Goal: Task Accomplishment & Management: Use online tool/utility

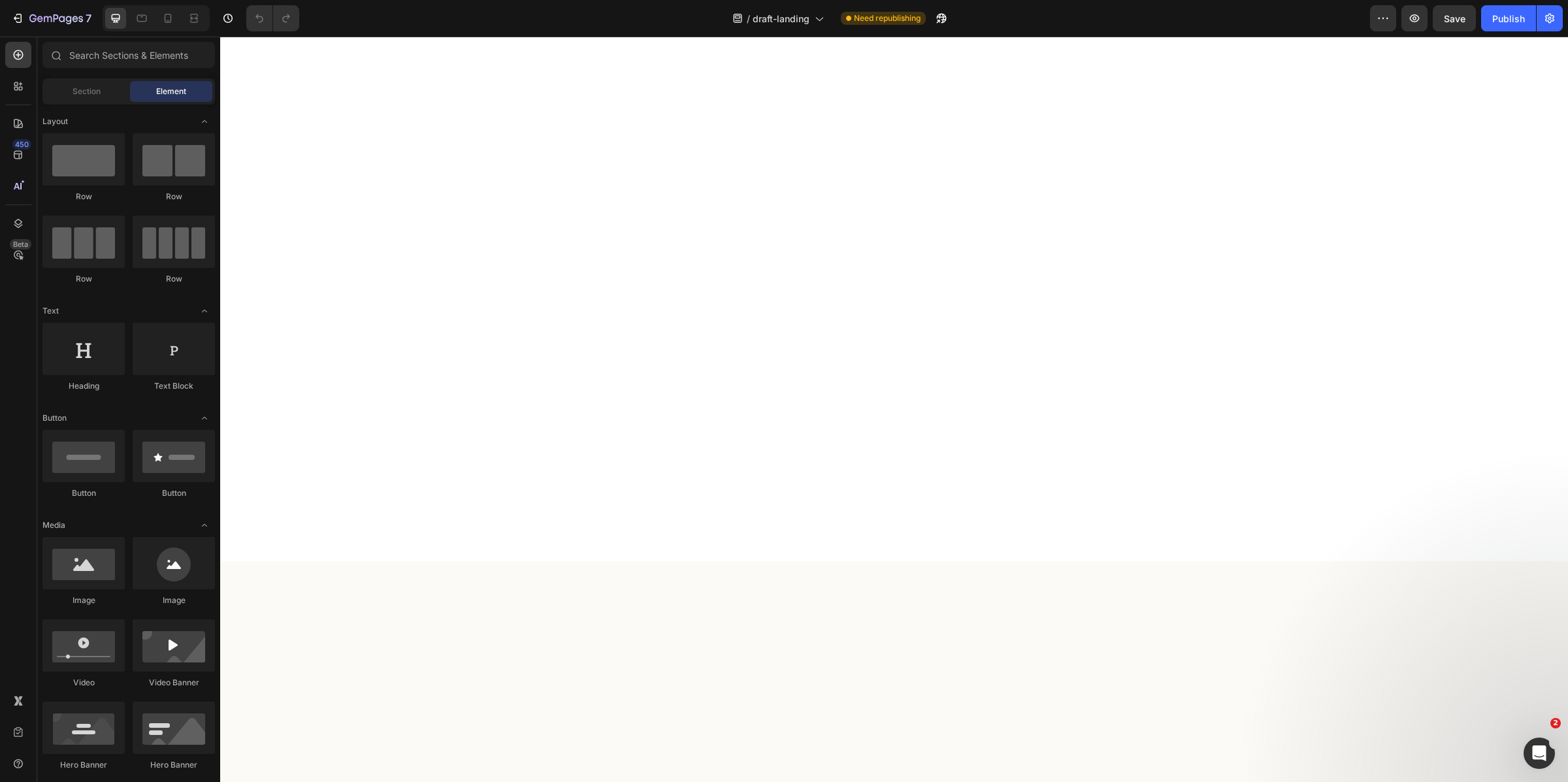
scroll to position [3172, 0]
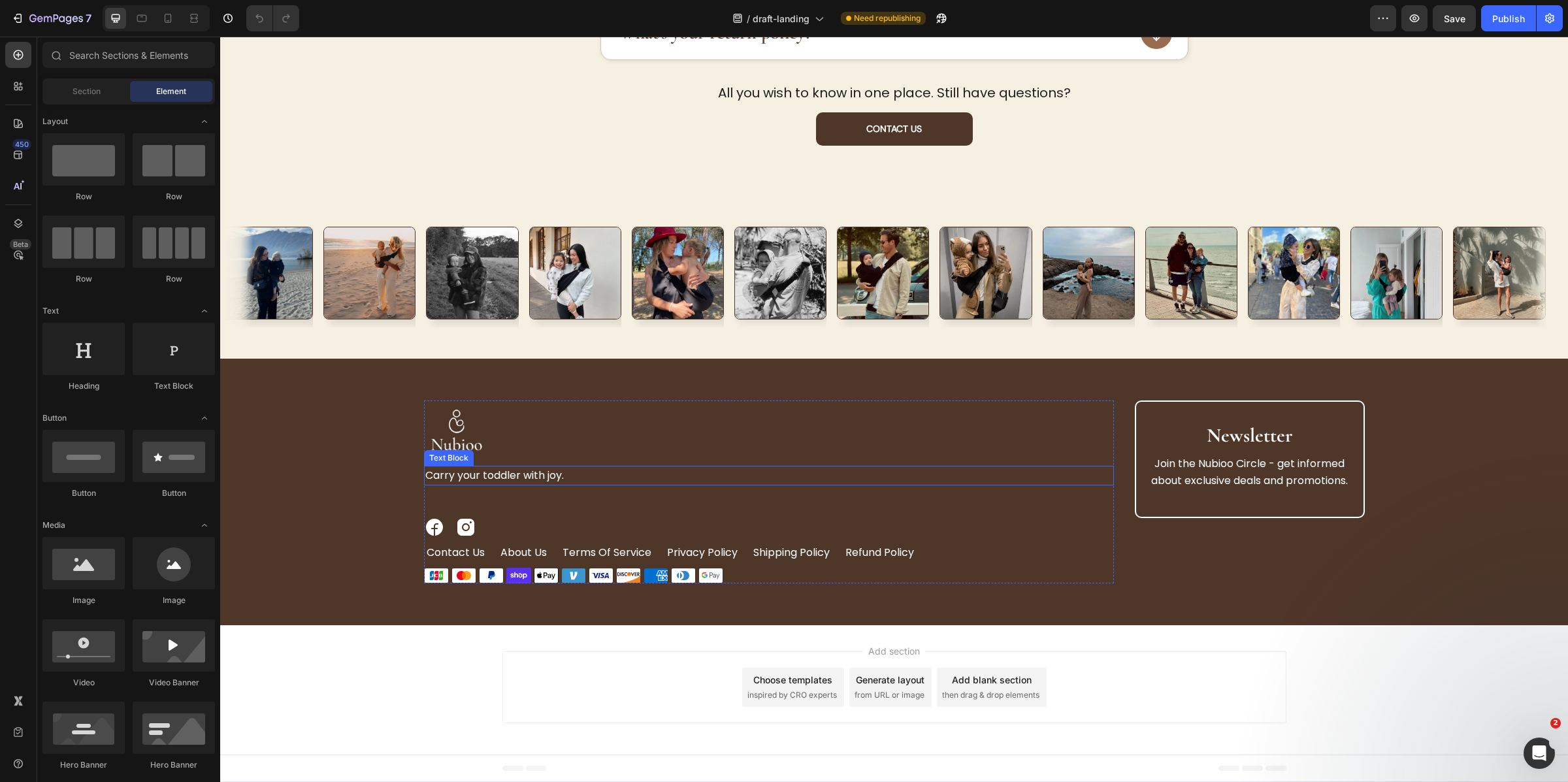
click at [477, 474] on p "Carry your toddler with joy." at bounding box center [769, 476] width 687 height 17
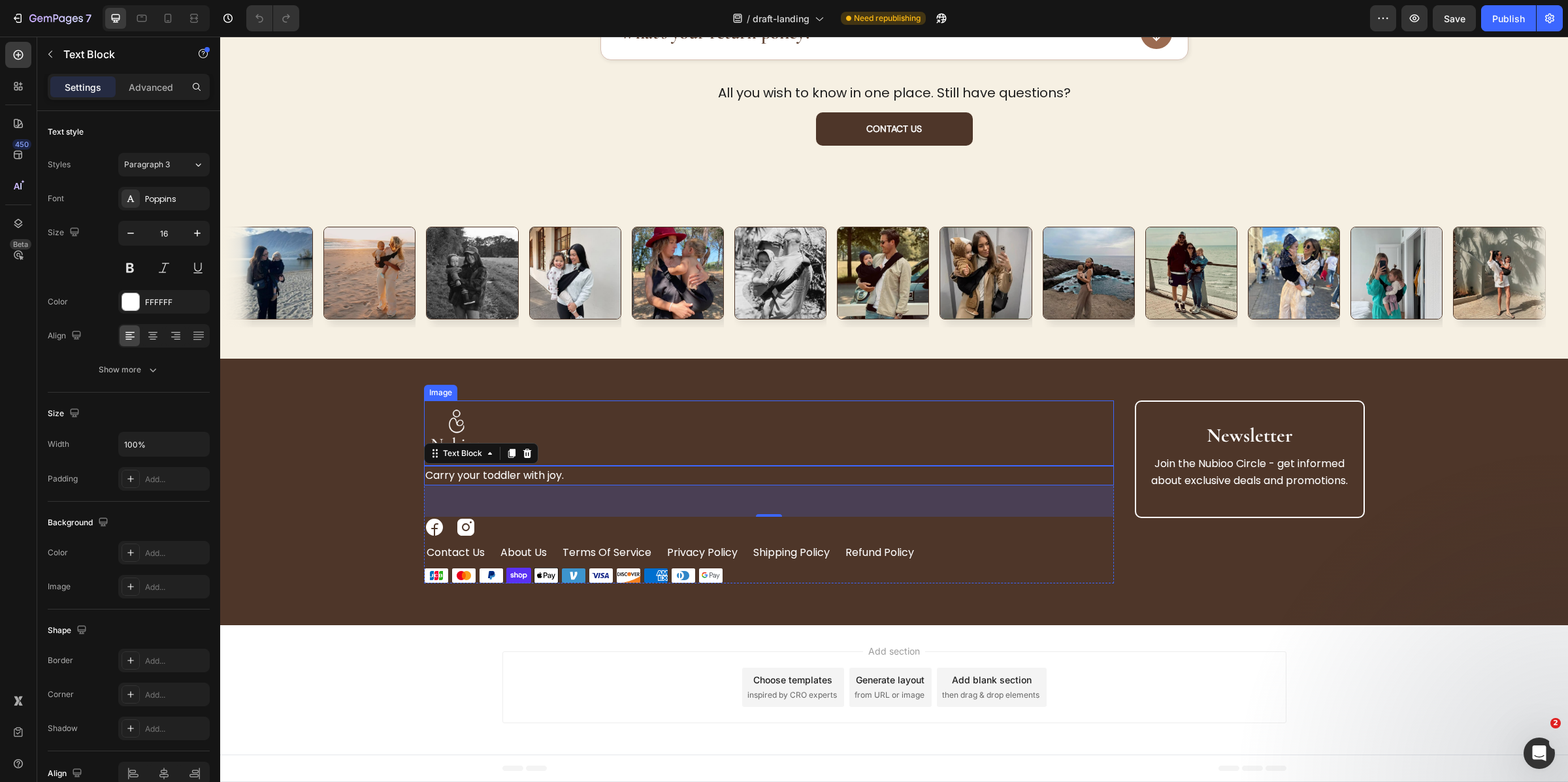
click at [461, 423] on img at bounding box center [457, 433] width 66 height 65
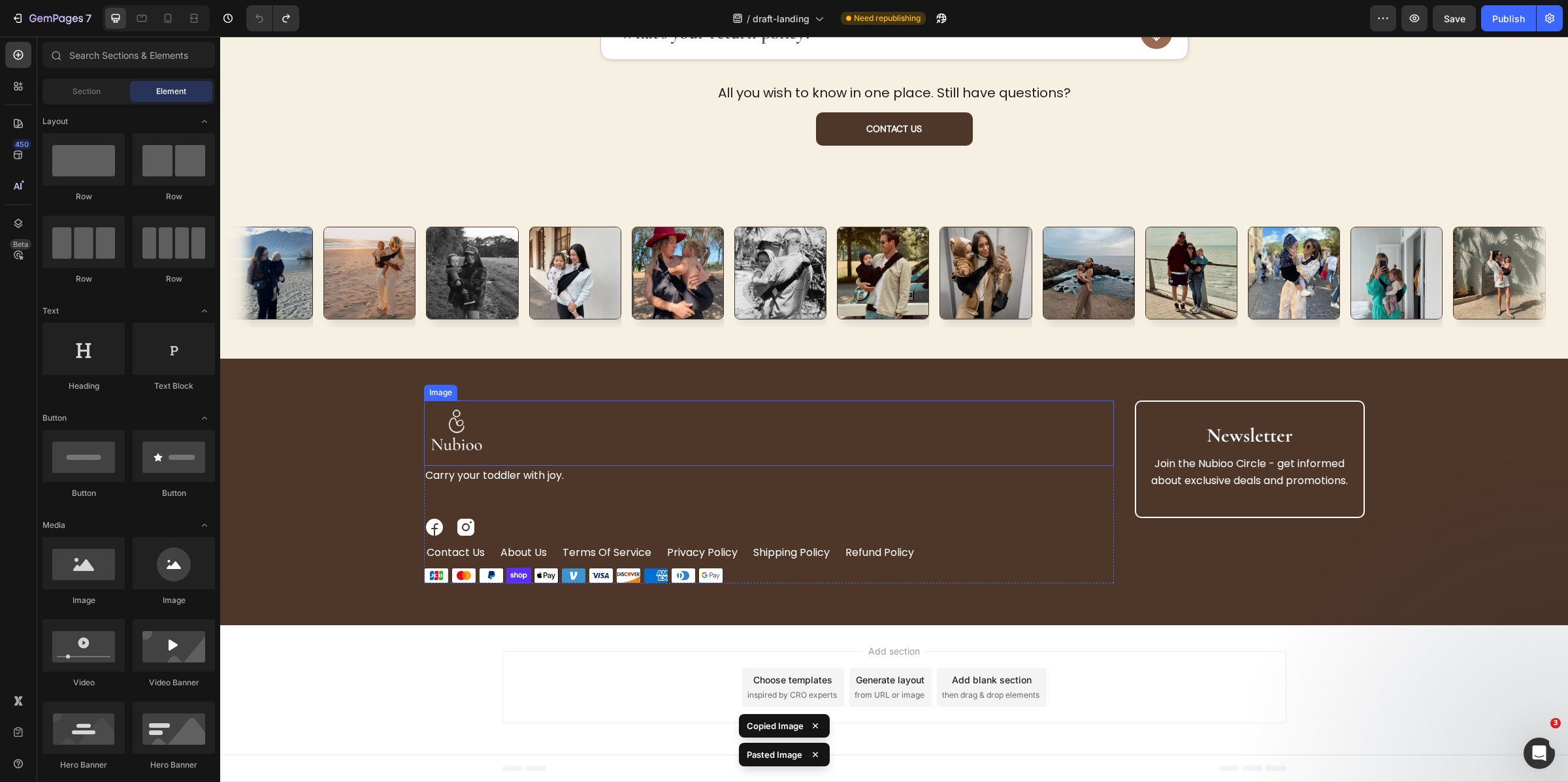
click at [468, 433] on img at bounding box center [457, 433] width 66 height 65
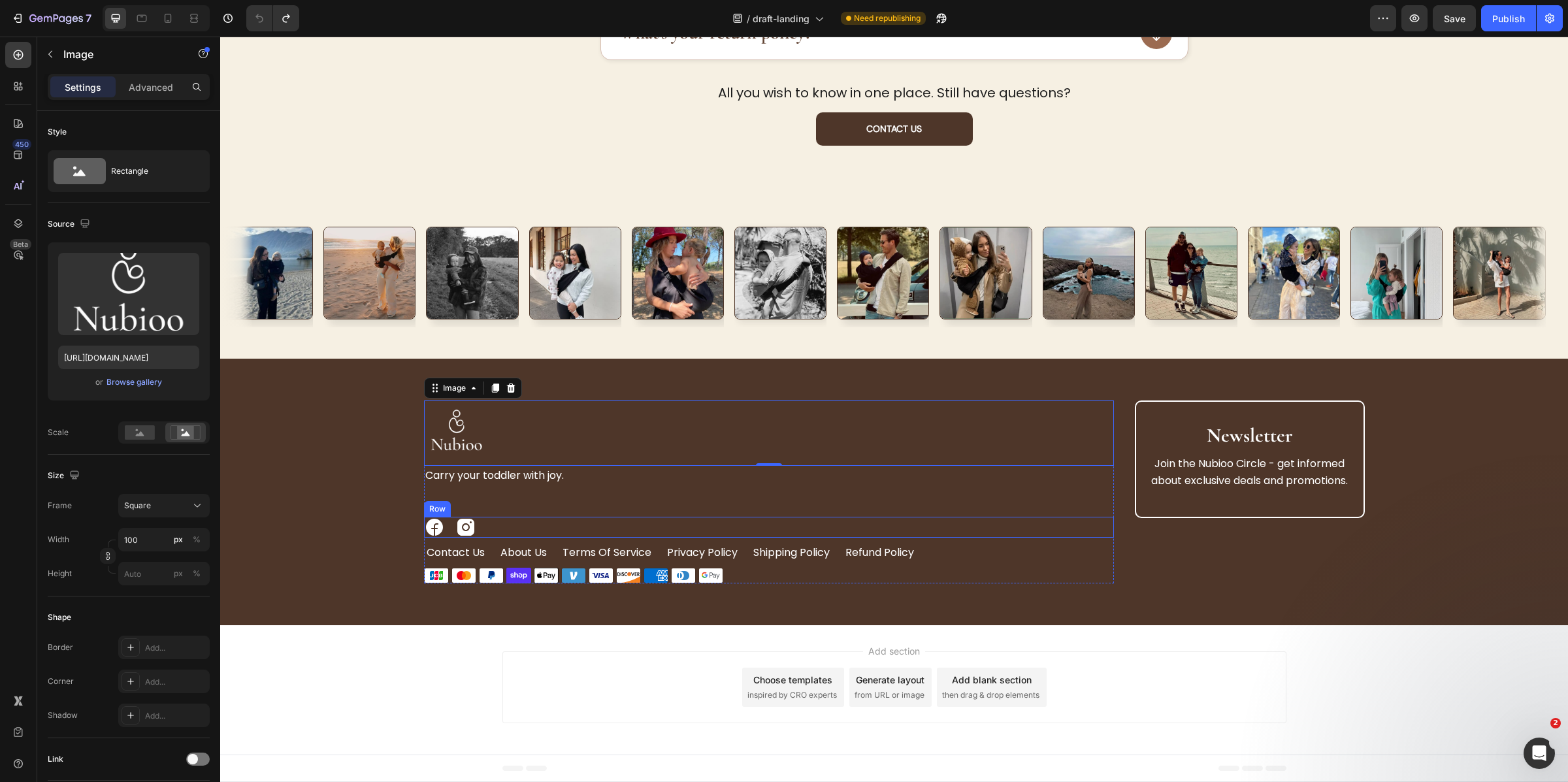
click at [550, 534] on div "Image Image Row" at bounding box center [769, 527] width 690 height 21
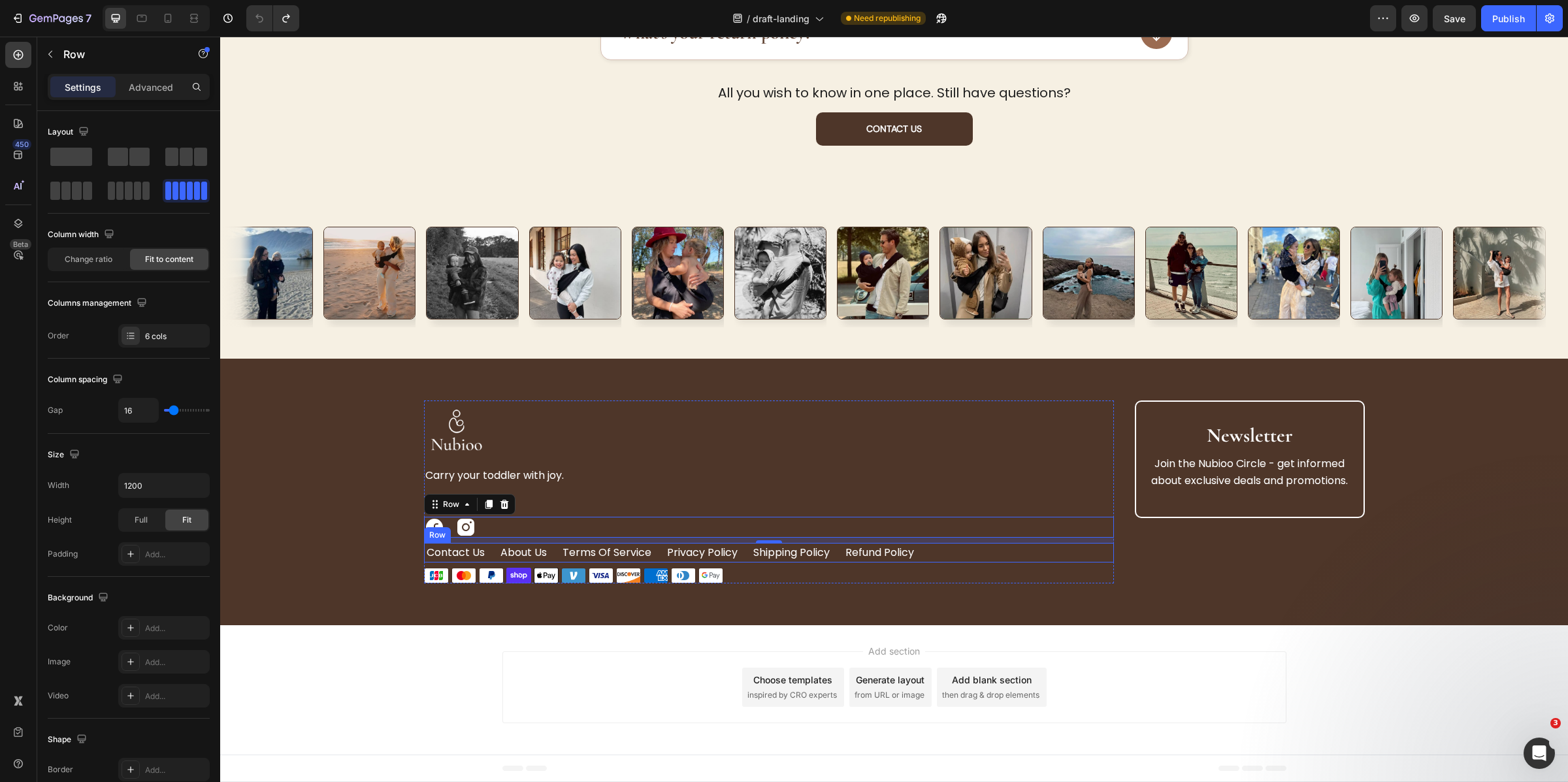
click at [958, 554] on div "contact us Button About Us Button Terms of Service Button Privacy Policy Button…" at bounding box center [769, 552] width 690 height 20
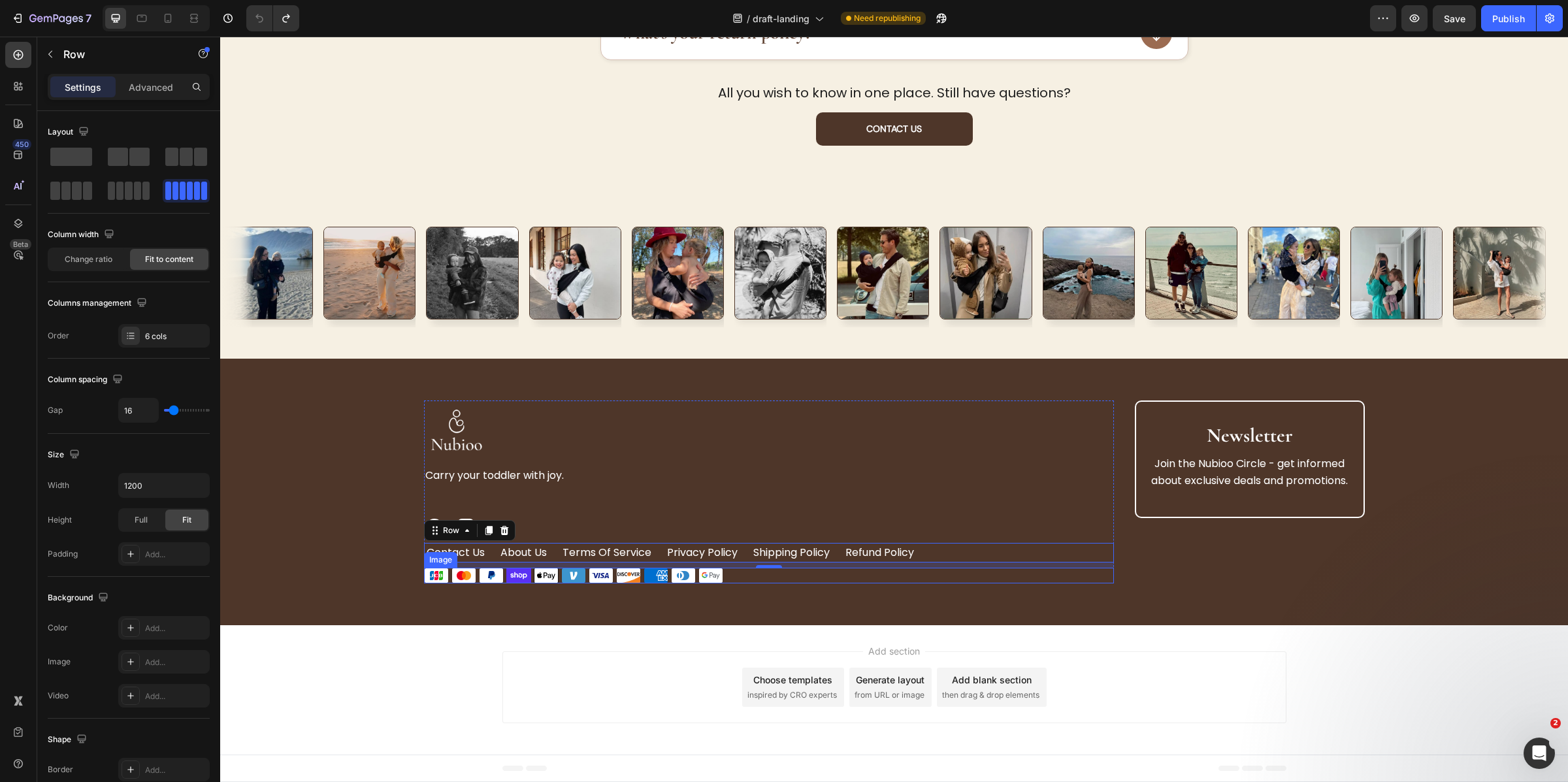
click at [725, 578] on div at bounding box center [769, 576] width 690 height 16
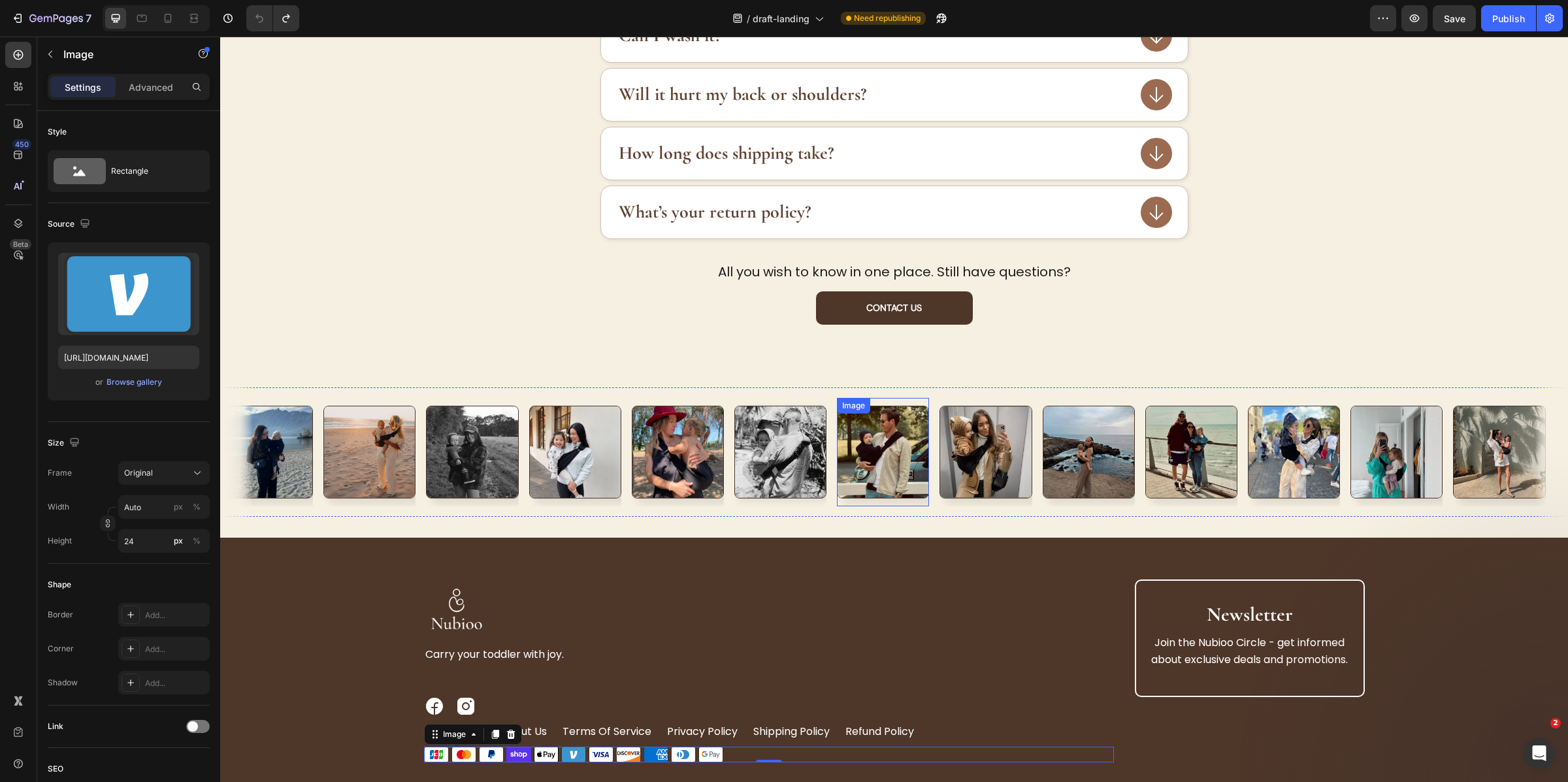
scroll to position [2992, 0]
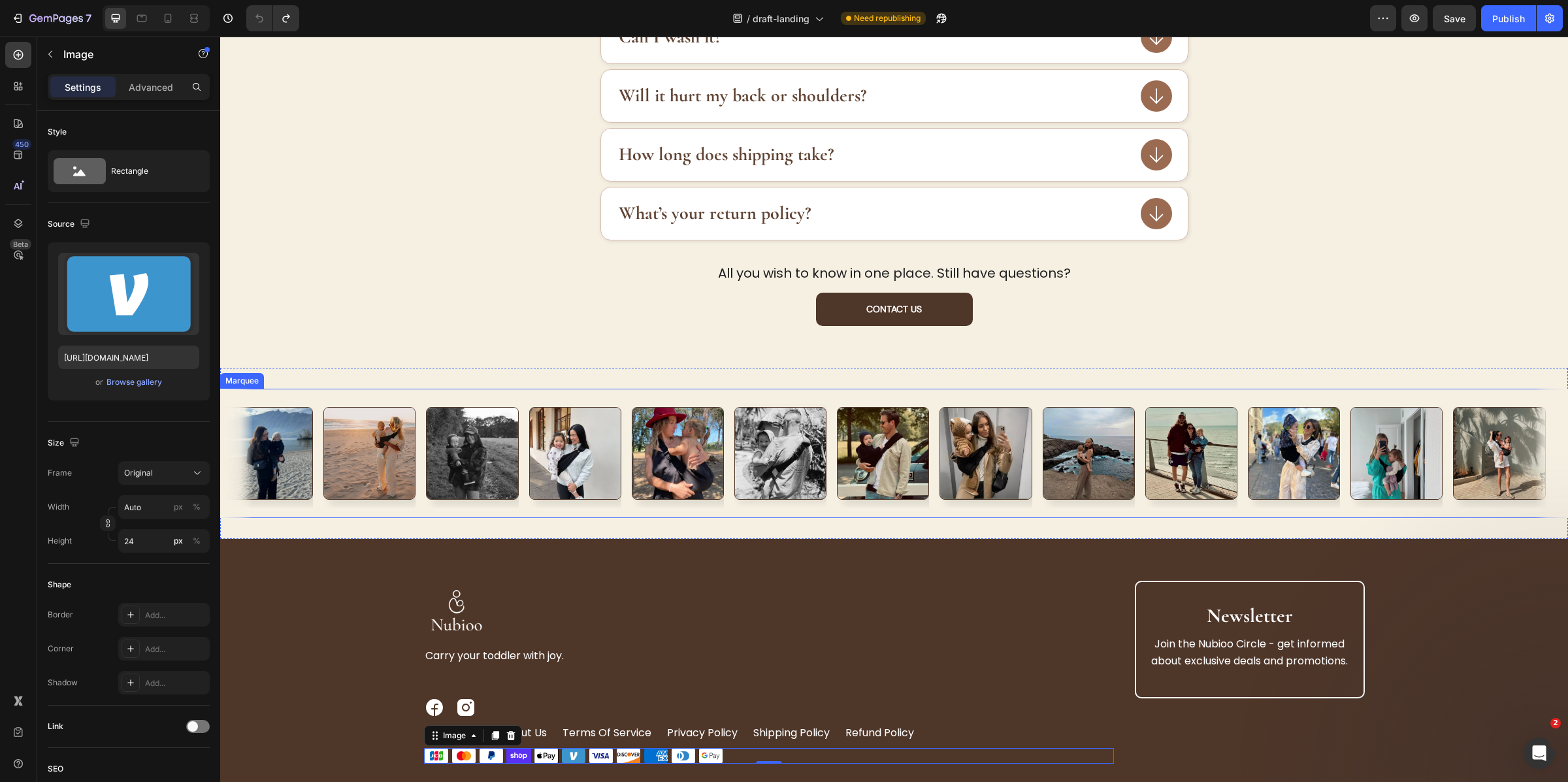
click at [932, 401] on div "Image" at bounding box center [888, 453] width 103 height 108
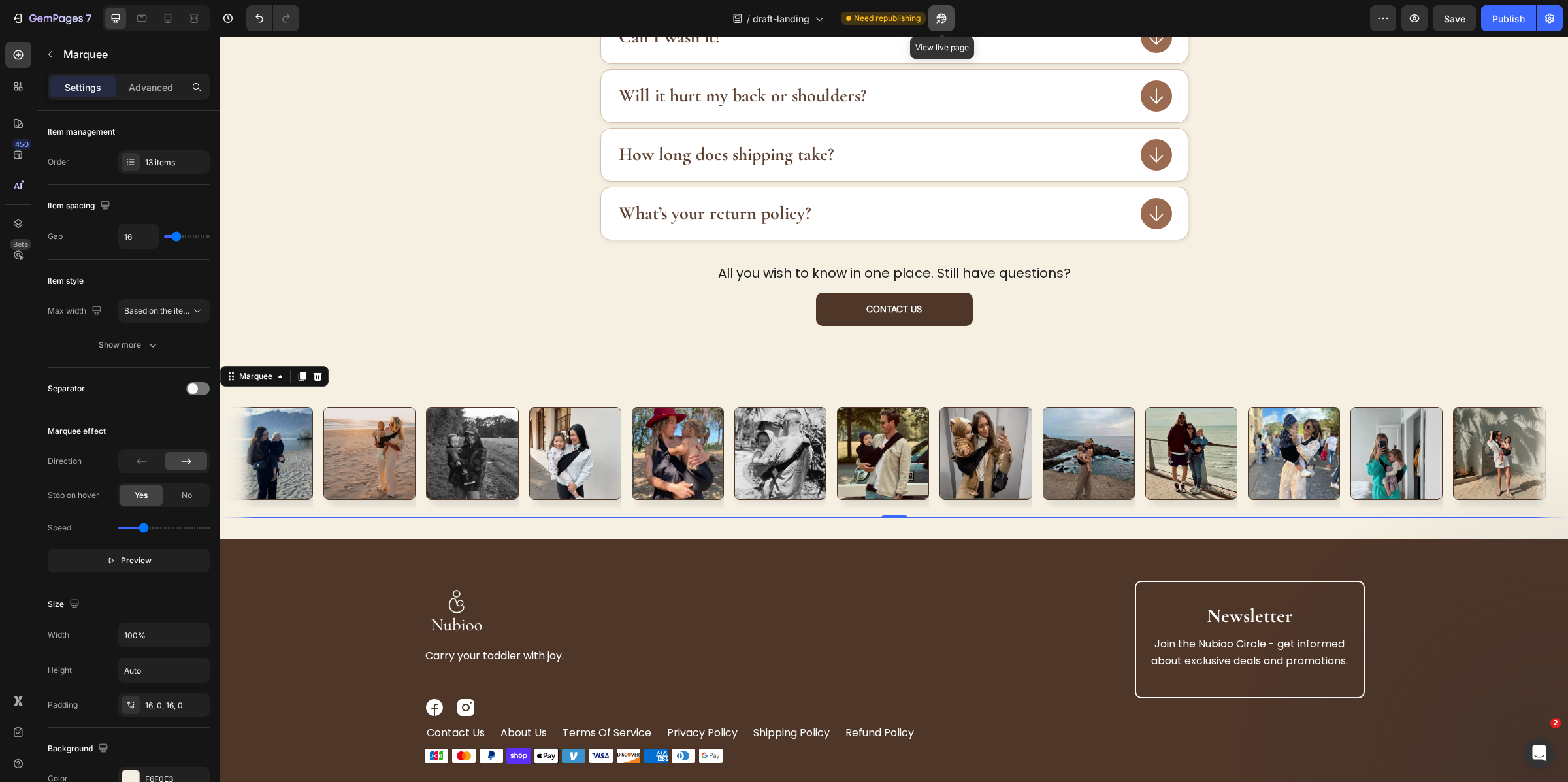
click at [935, 22] on button "button" at bounding box center [941, 18] width 26 height 26
click at [736, 513] on div "Image Image Image Image Image Image Image Image Image Image Image Image Image I…" at bounding box center [894, 453] width 1348 height 130
click at [179, 312] on span "Based on the item count" at bounding box center [169, 310] width 89 height 10
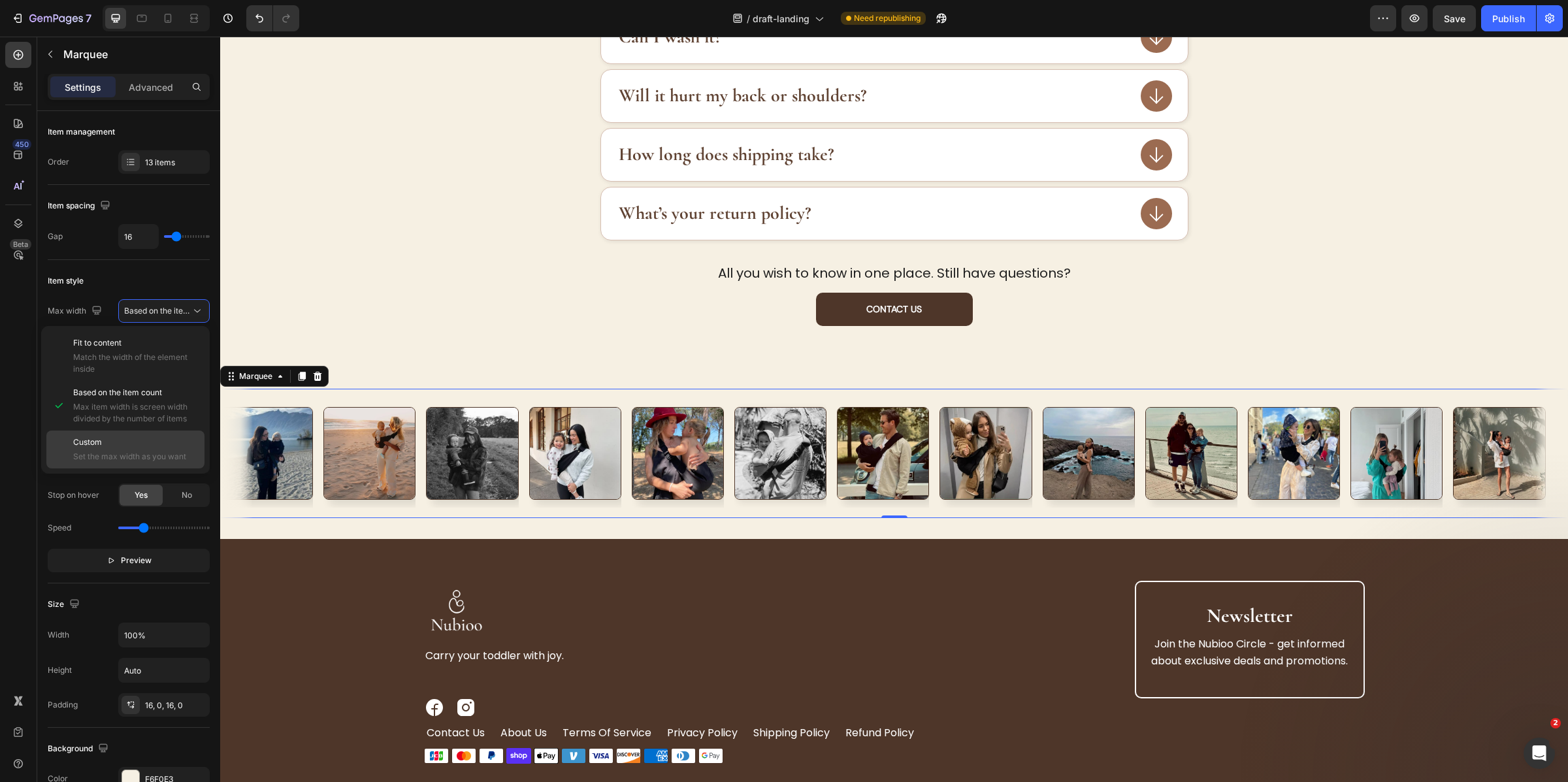
click at [95, 455] on span "Set the max width as you want" at bounding box center [136, 456] width 126 height 12
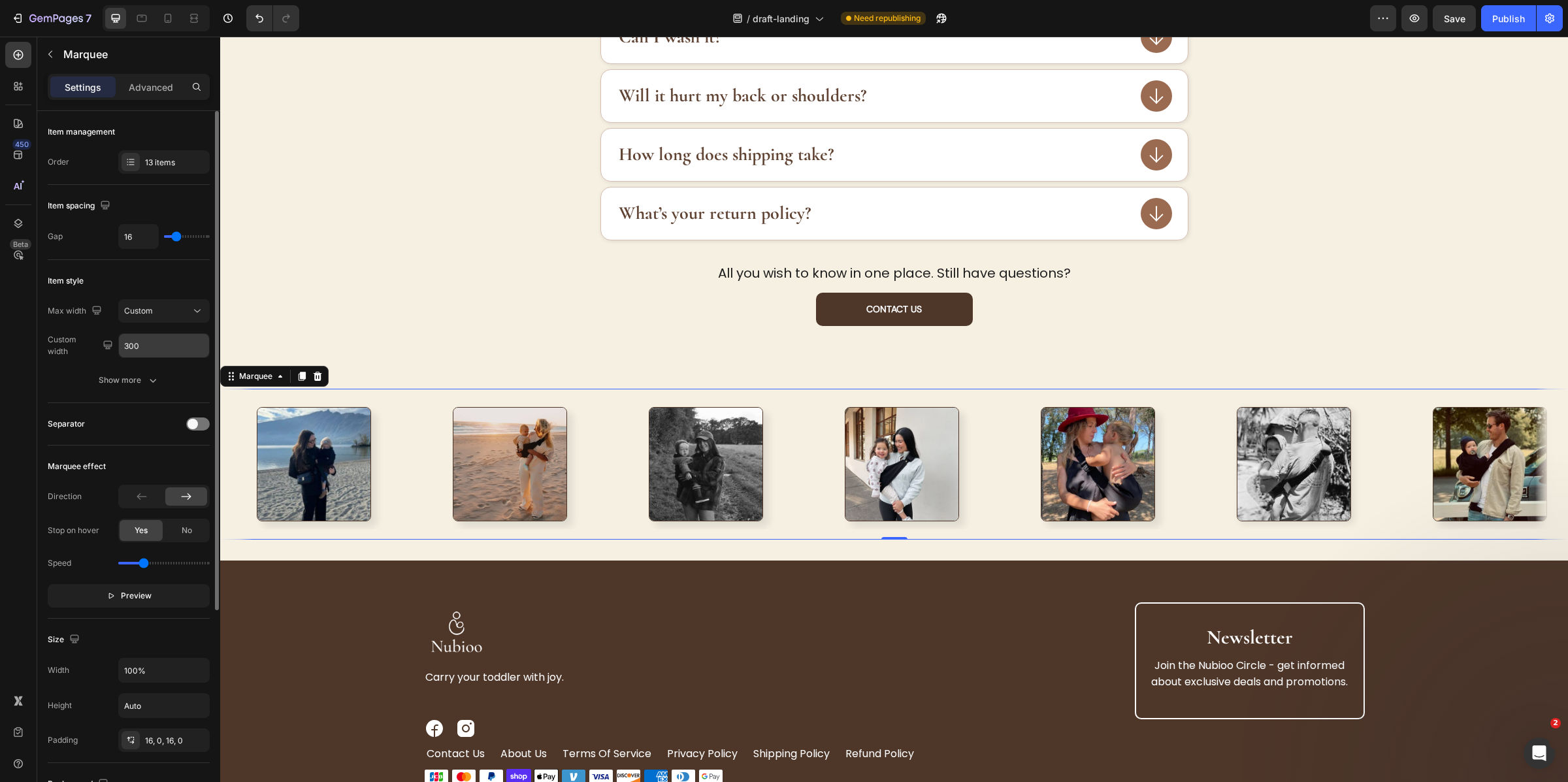
click at [142, 341] on input "300" at bounding box center [164, 345] width 90 height 24
type input "-"
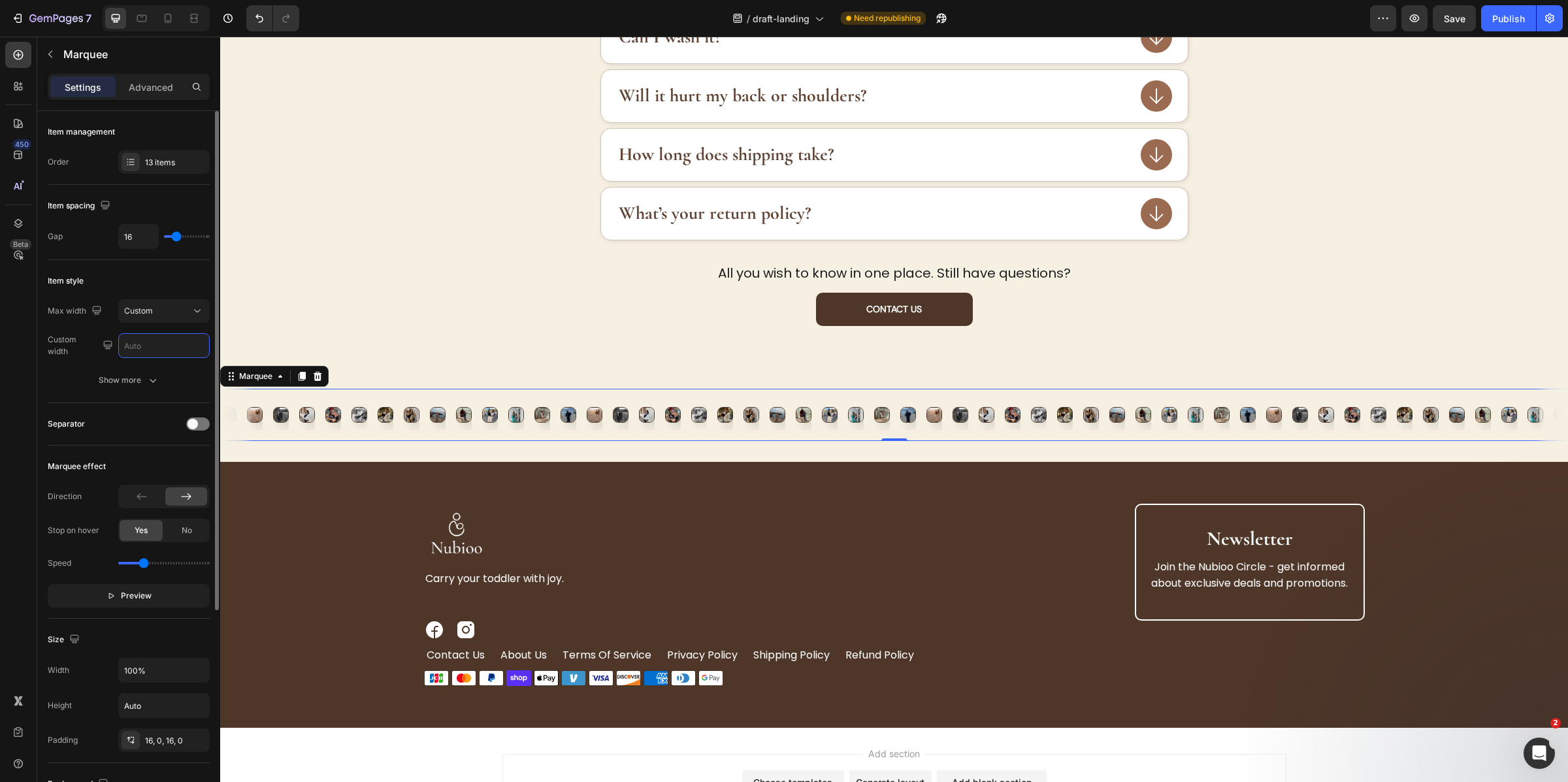
type input "`"
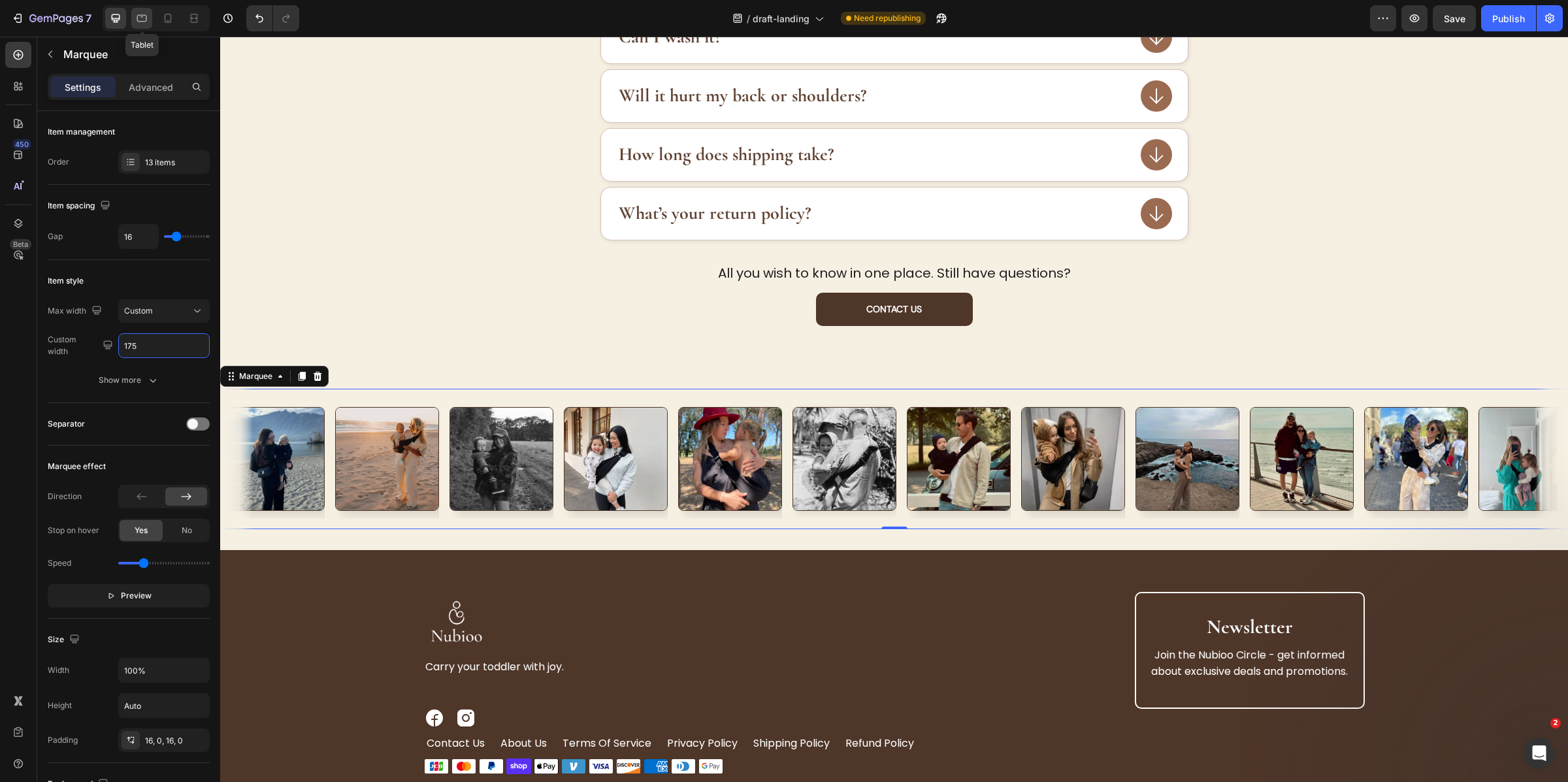
type input "175"
click at [143, 18] on icon at bounding box center [142, 19] width 13 height 13
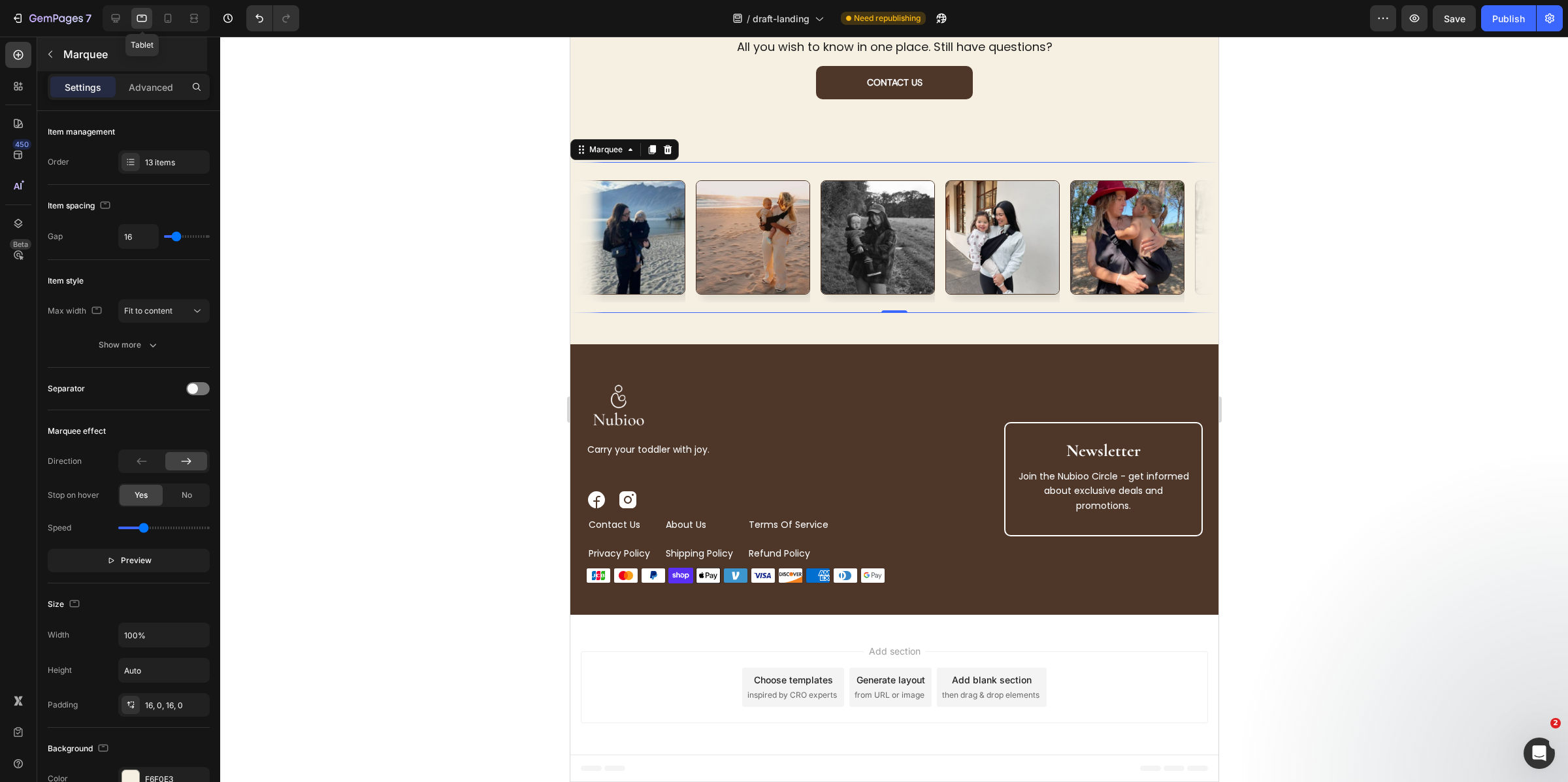
scroll to position [2508, 0]
click at [149, 343] on icon "button" at bounding box center [153, 345] width 13 height 13
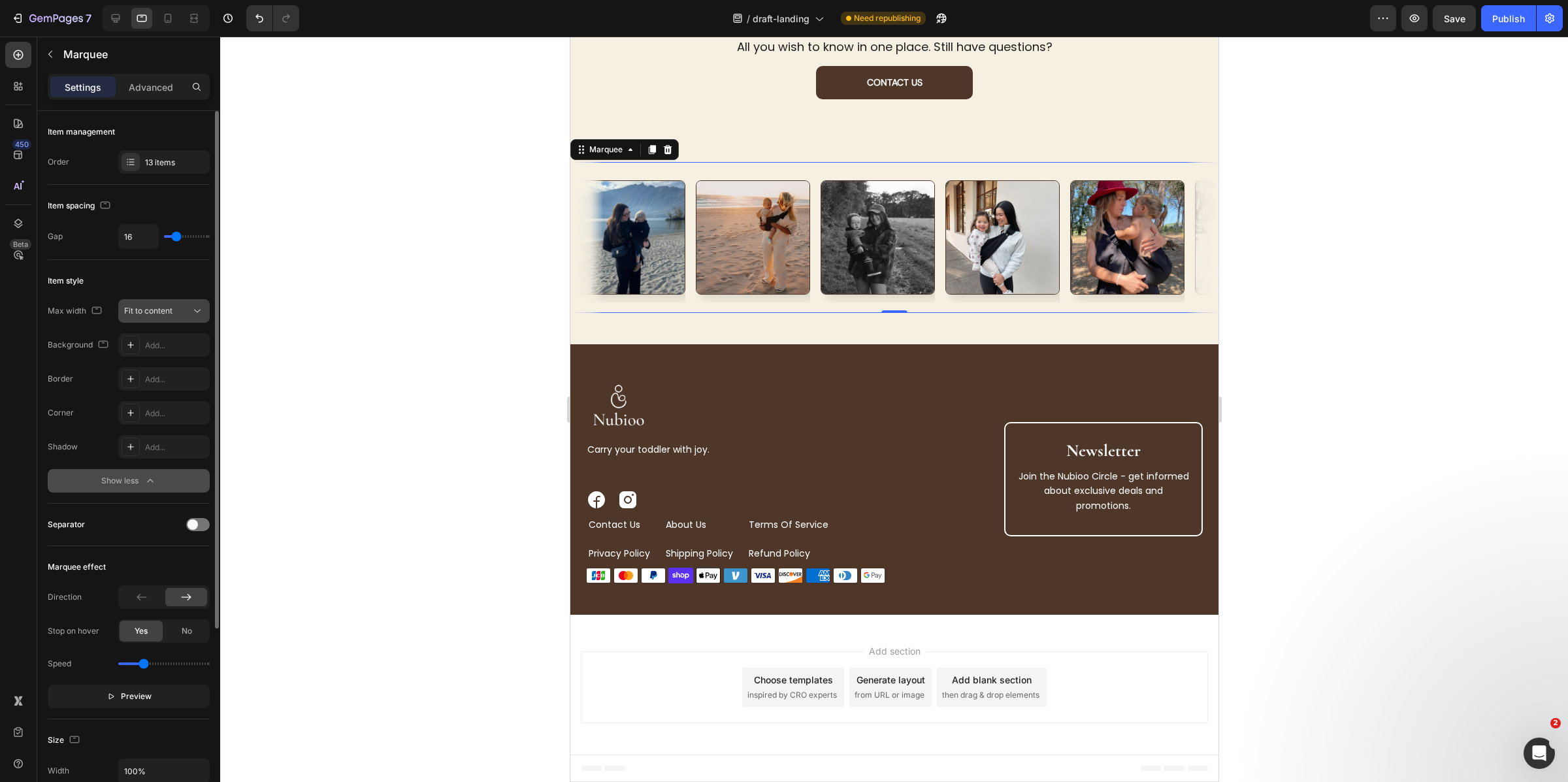
click at [162, 321] on button "Fit to content" at bounding box center [164, 311] width 91 height 24
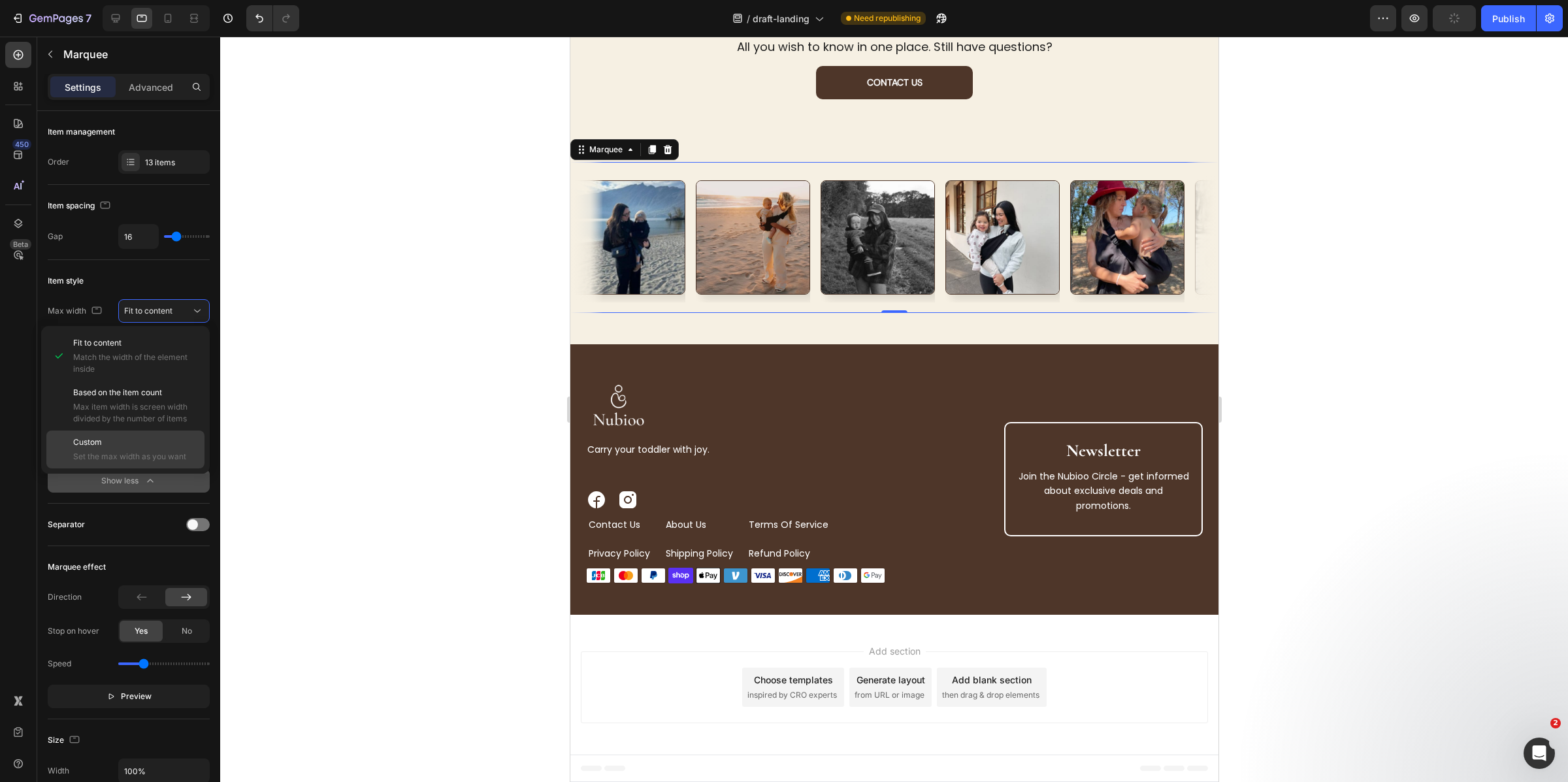
click at [128, 433] on div "Custom Set the max width as you want" at bounding box center [125, 449] width 158 height 38
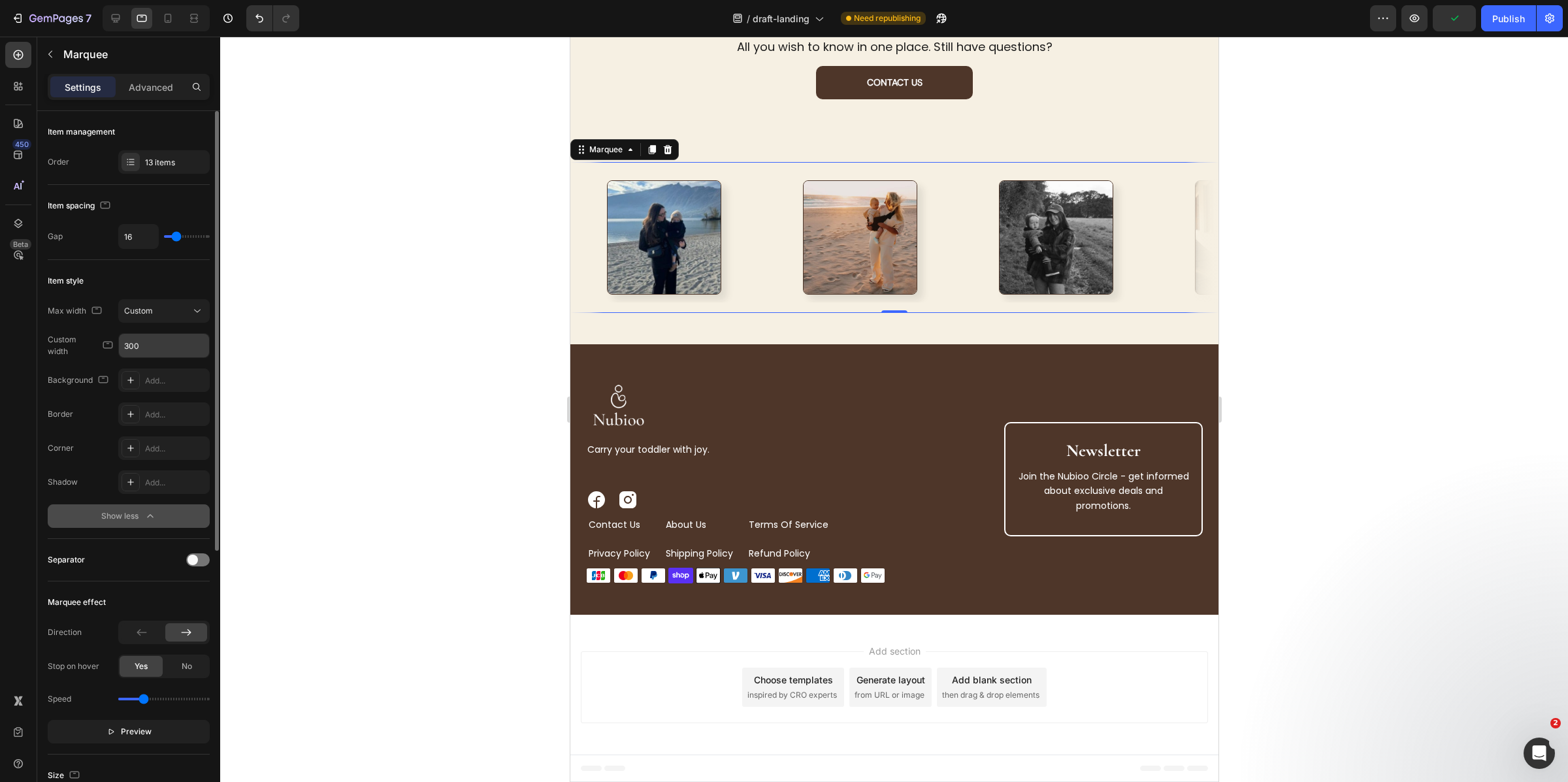
click at [152, 343] on input "300" at bounding box center [164, 345] width 90 height 24
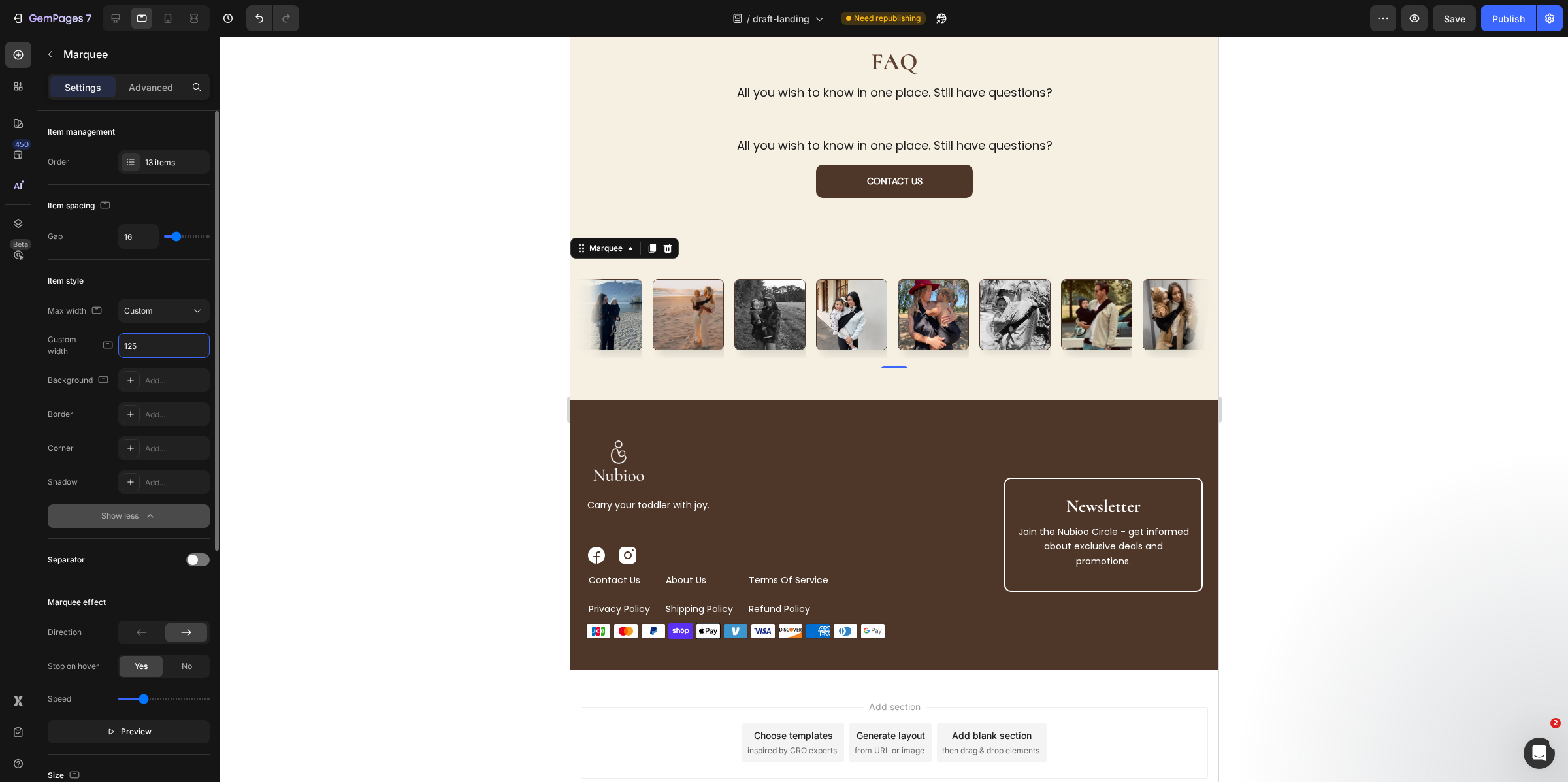
scroll to position [2464, 0]
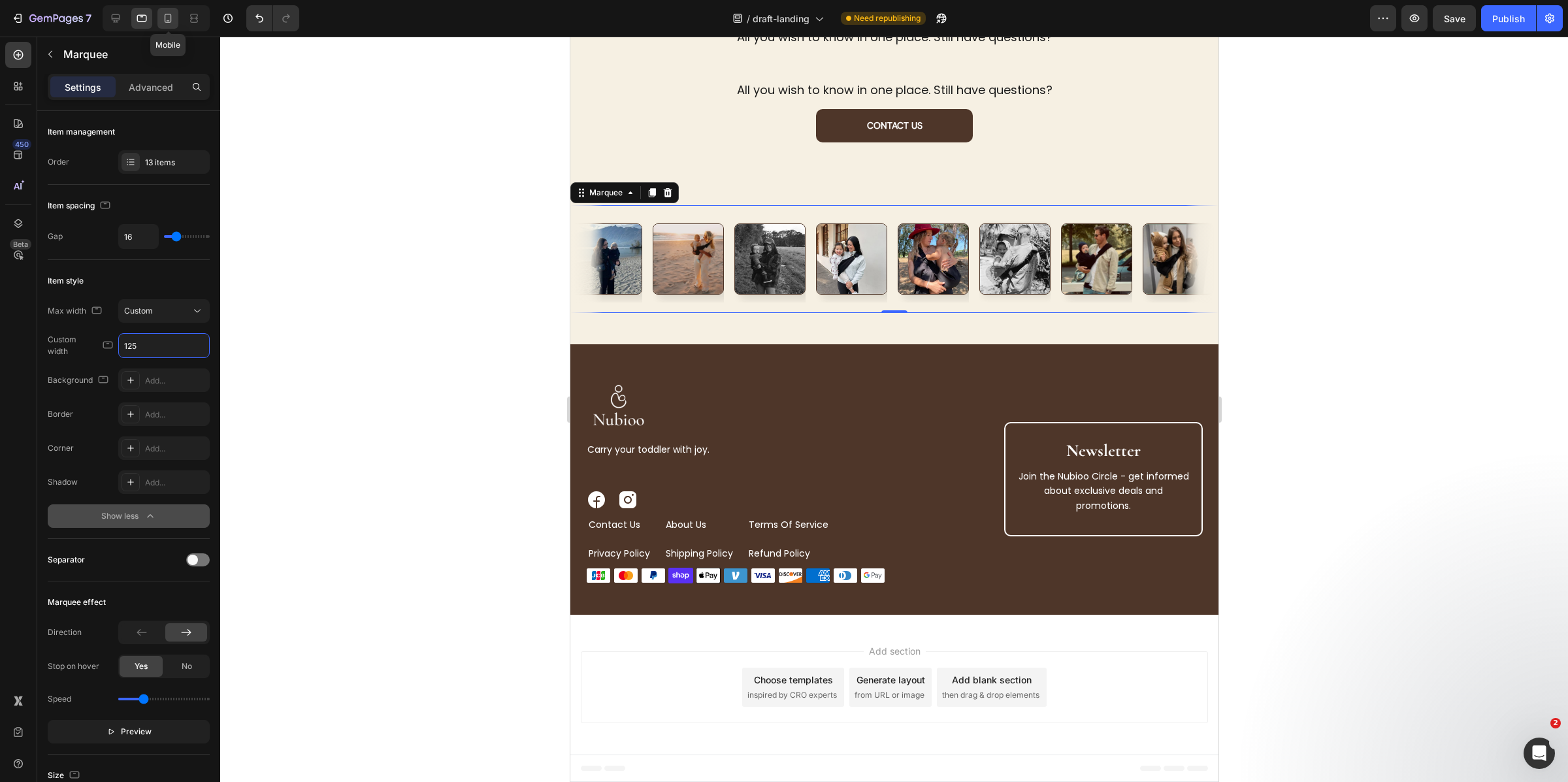
type input "125"
click at [167, 16] on icon at bounding box center [168, 19] width 13 height 13
type input "20"
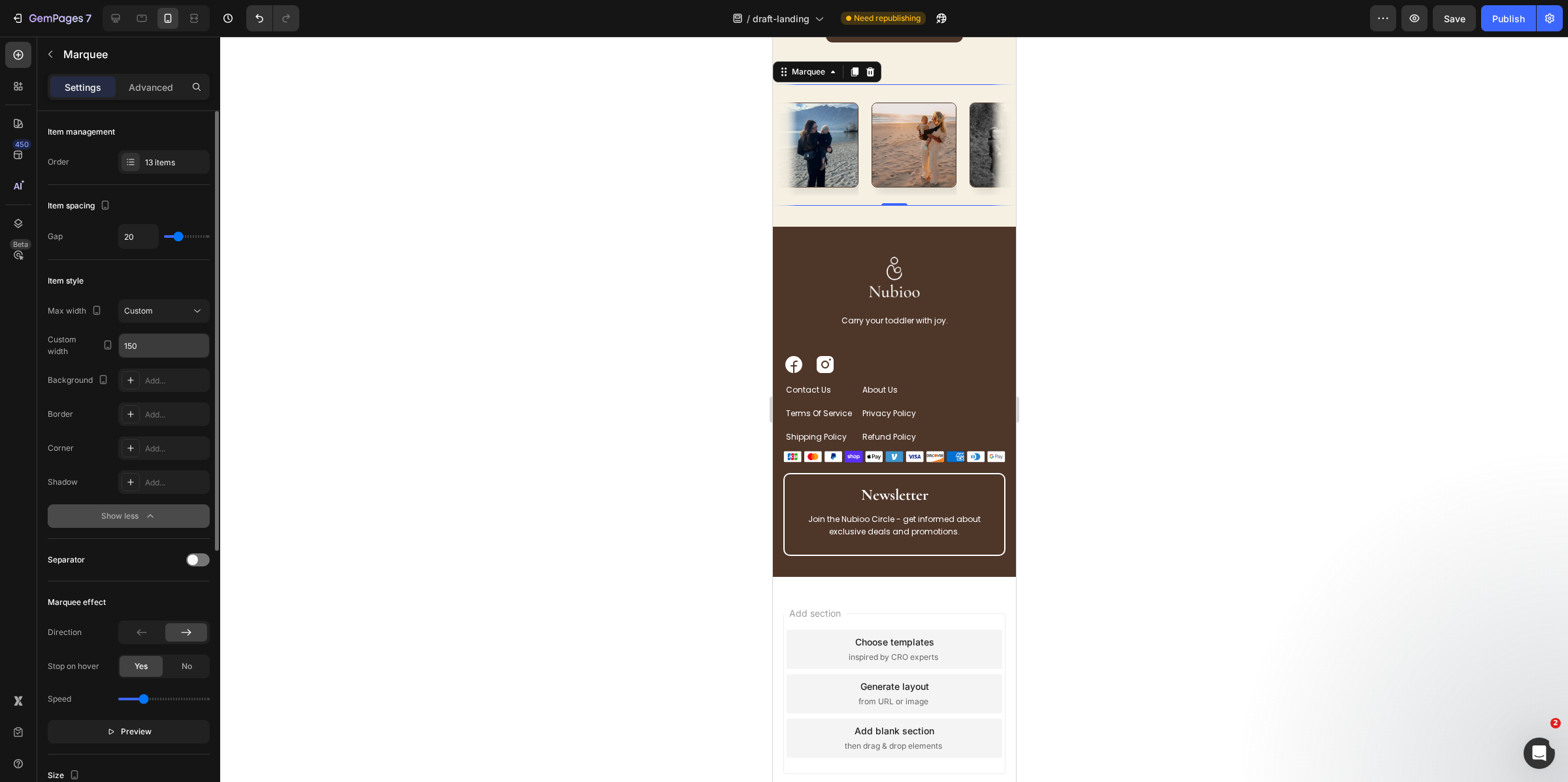
scroll to position [2511, 0]
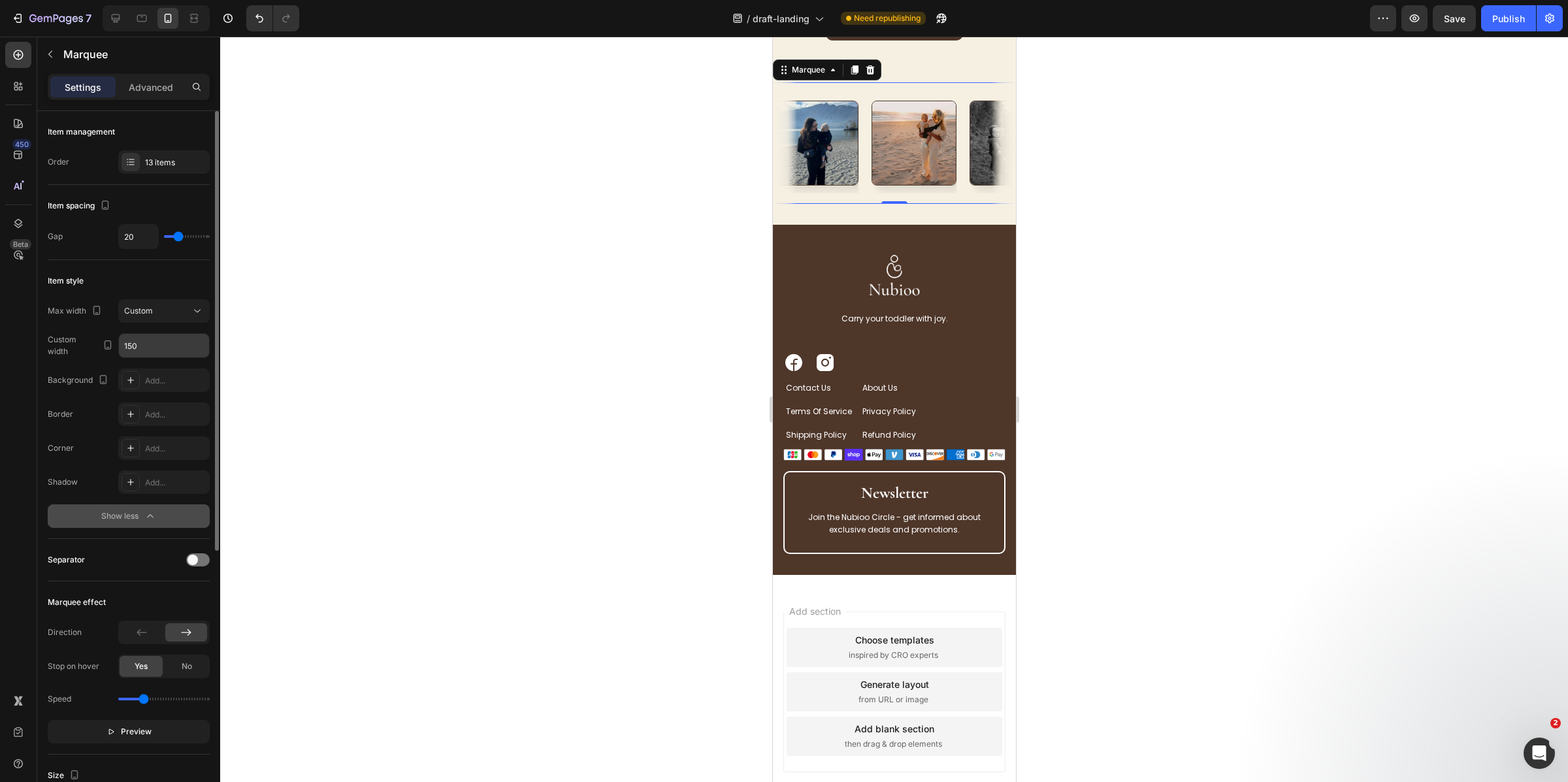
click at [136, 341] on input "150" at bounding box center [164, 345] width 90 height 24
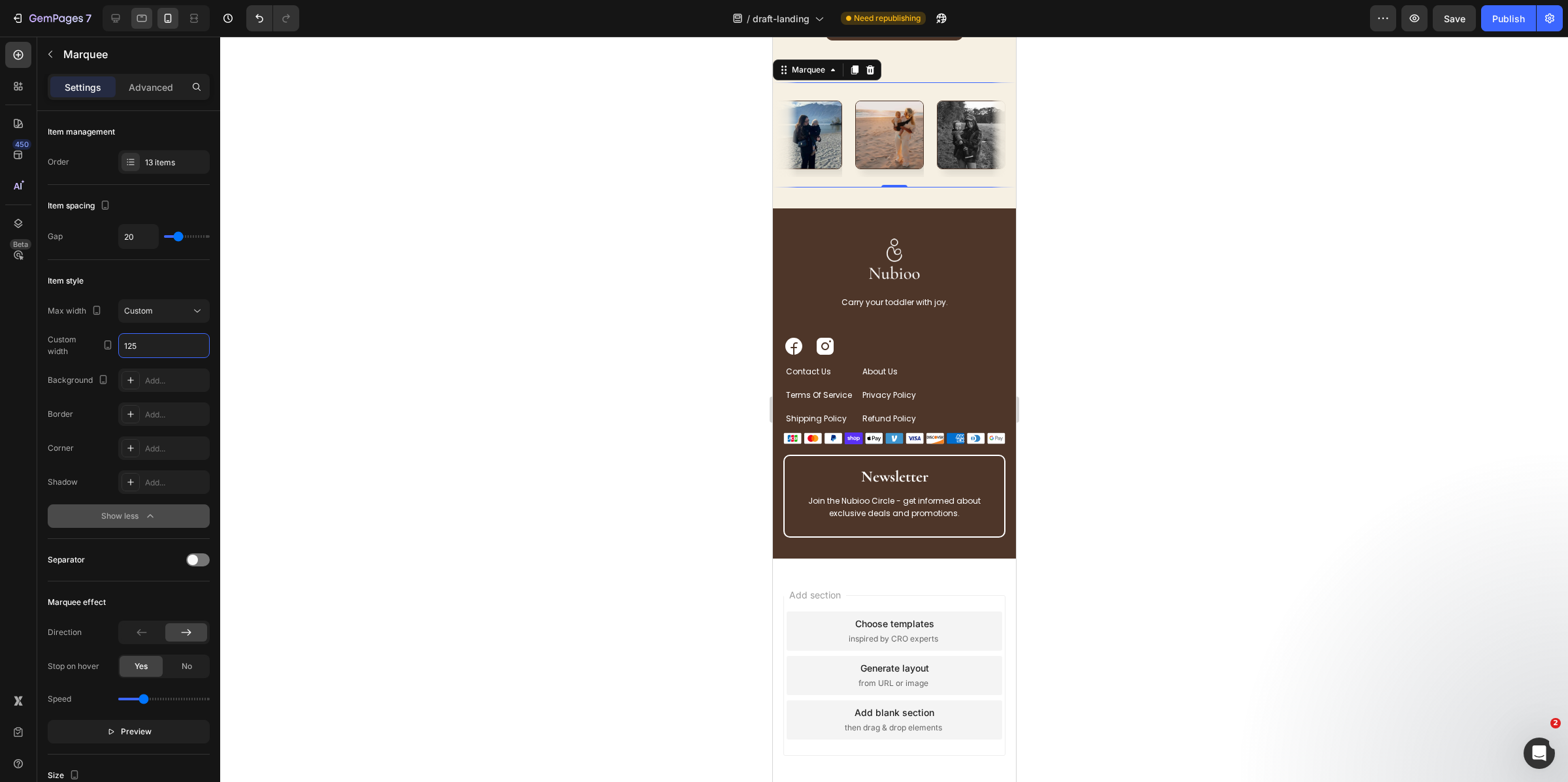
type input "125"
click at [148, 22] on div at bounding box center [142, 19] width 21 height 21
type input "16"
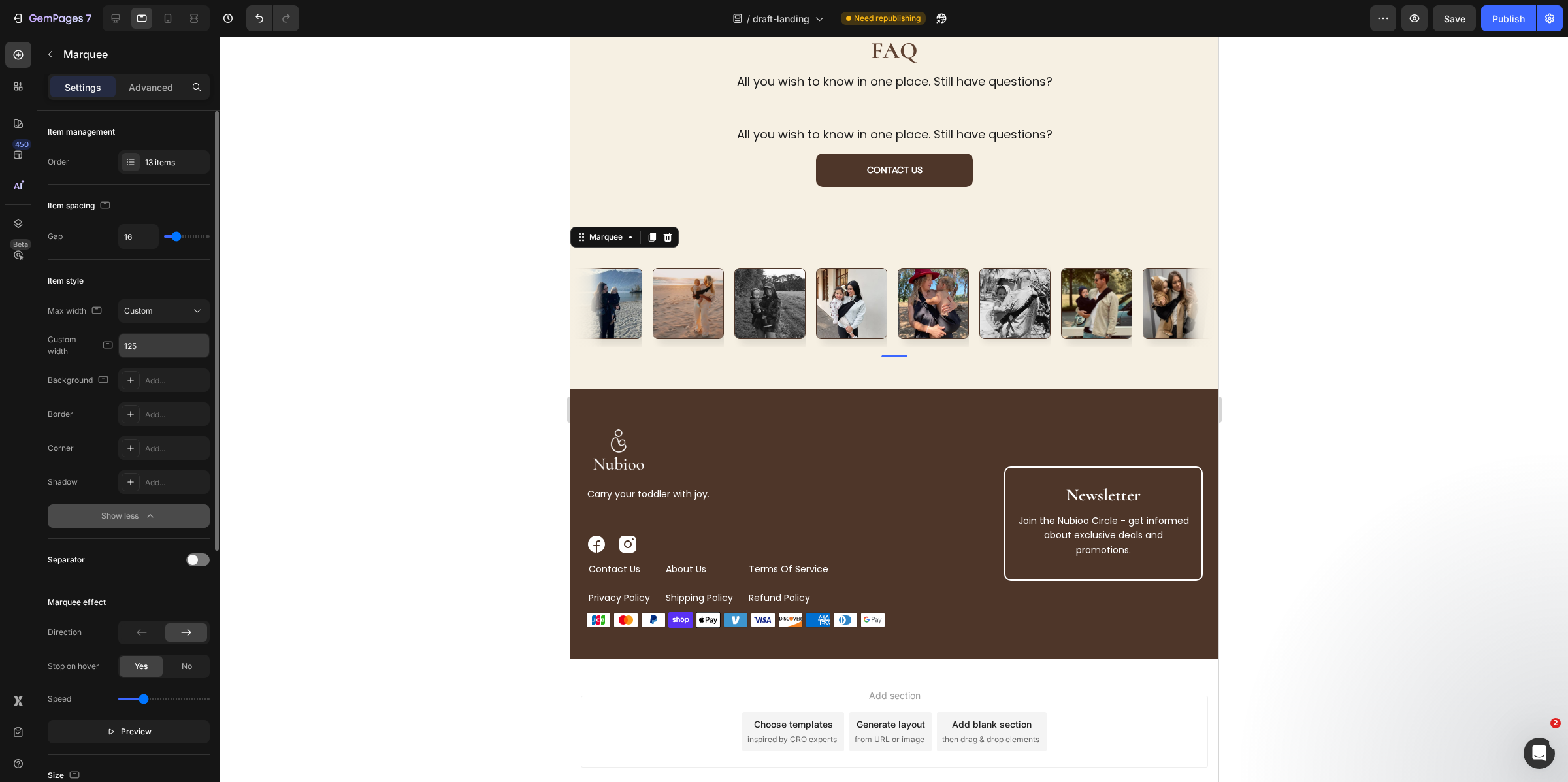
scroll to position [2464, 0]
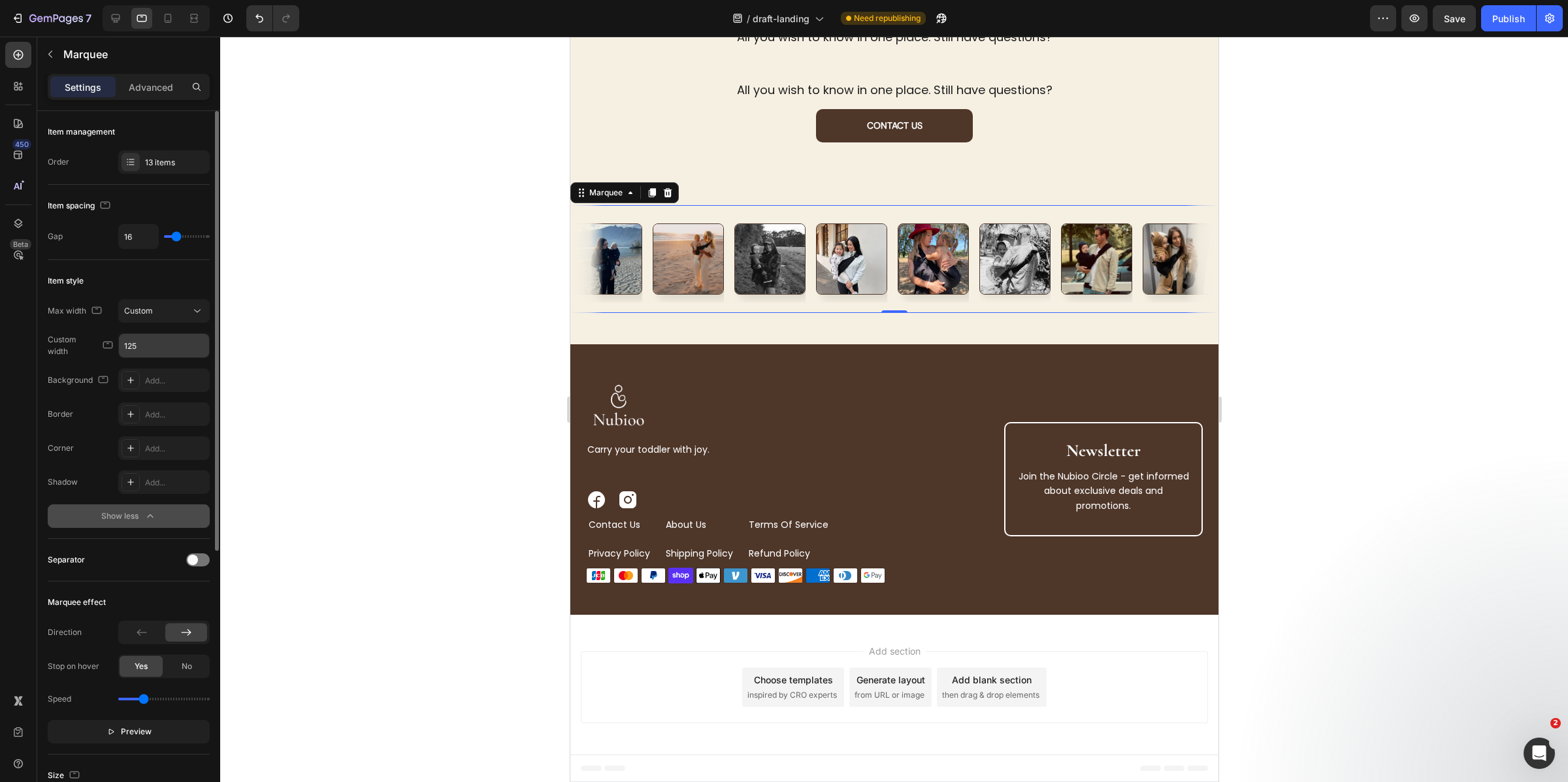
click at [144, 348] on input "125" at bounding box center [164, 345] width 90 height 24
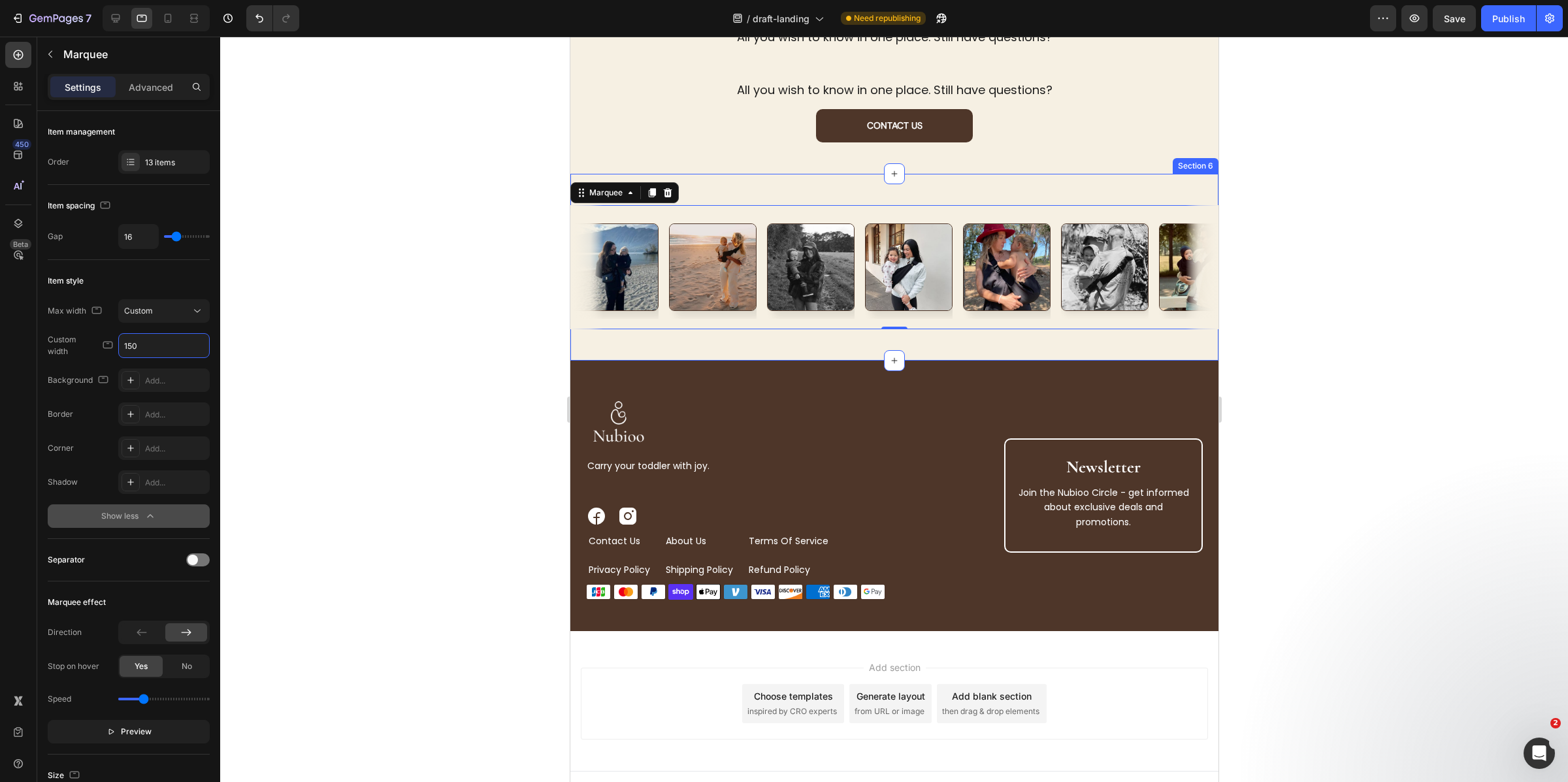
scroll to position [1499, 0]
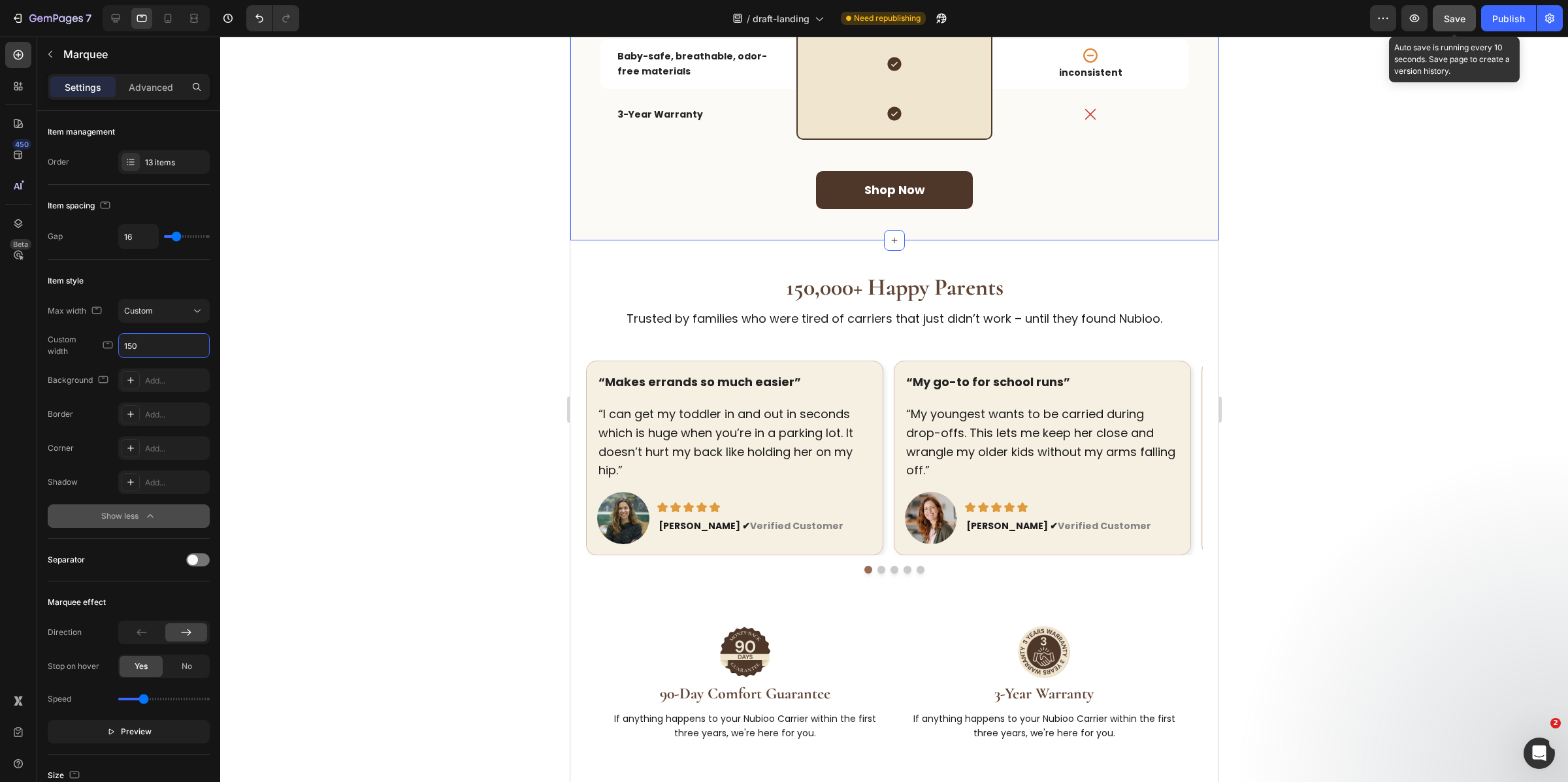
type input "150"
click at [1436, 25] on button "Save" at bounding box center [1454, 18] width 43 height 26
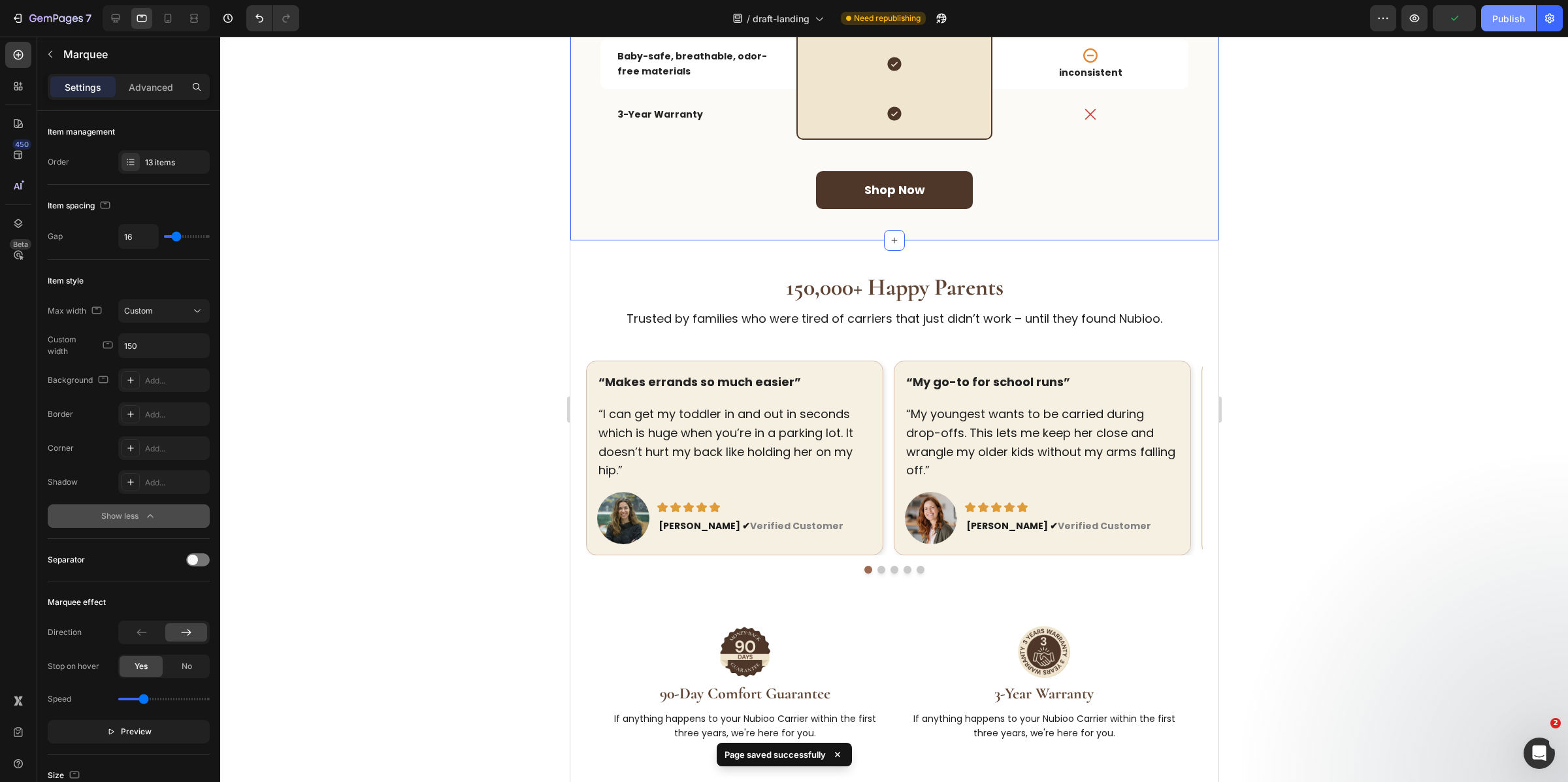
click at [1517, 24] on div "Publish" at bounding box center [1508, 19] width 32 height 14
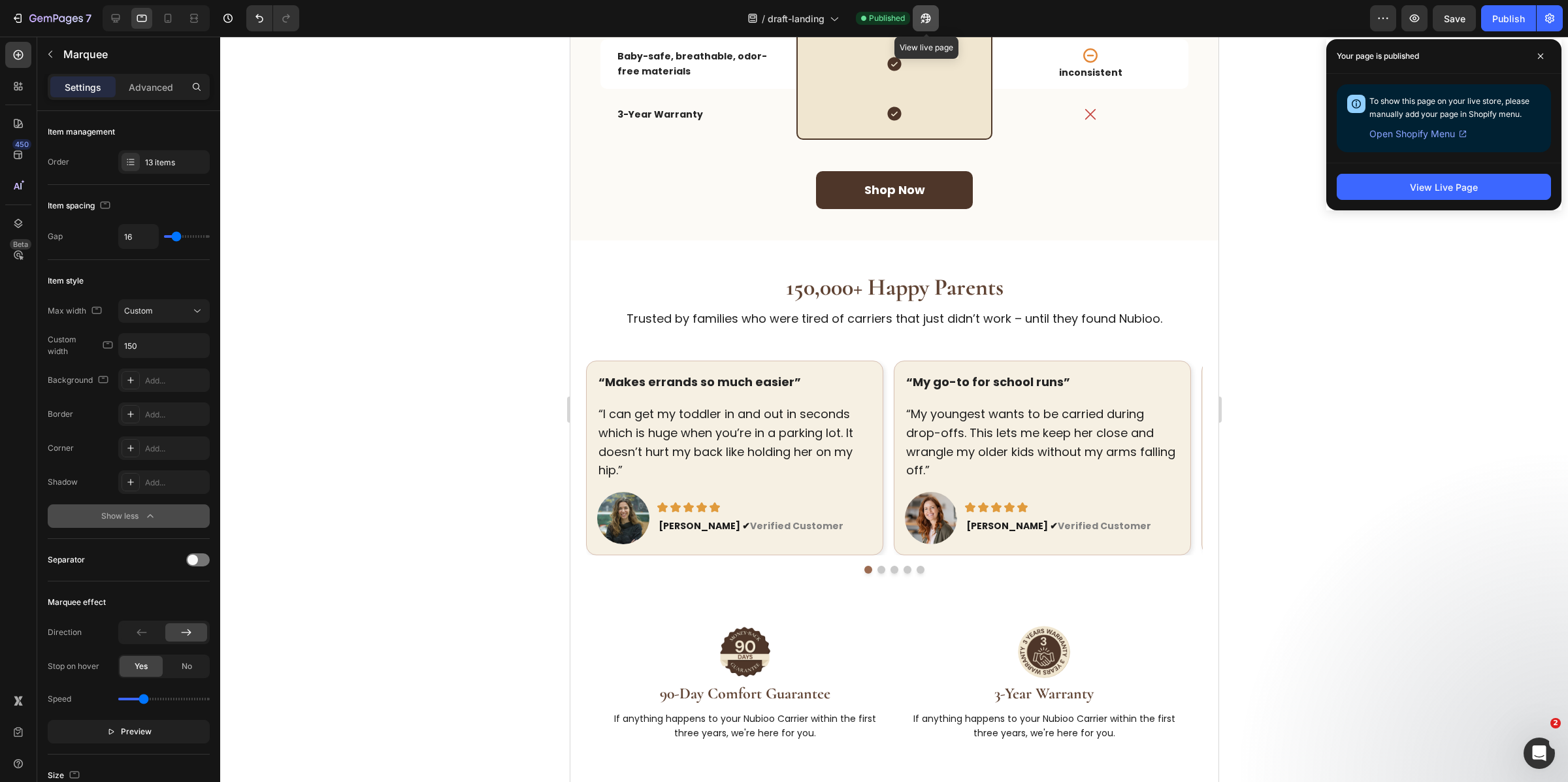
click at [927, 21] on icon "button" at bounding box center [926, 19] width 13 height 13
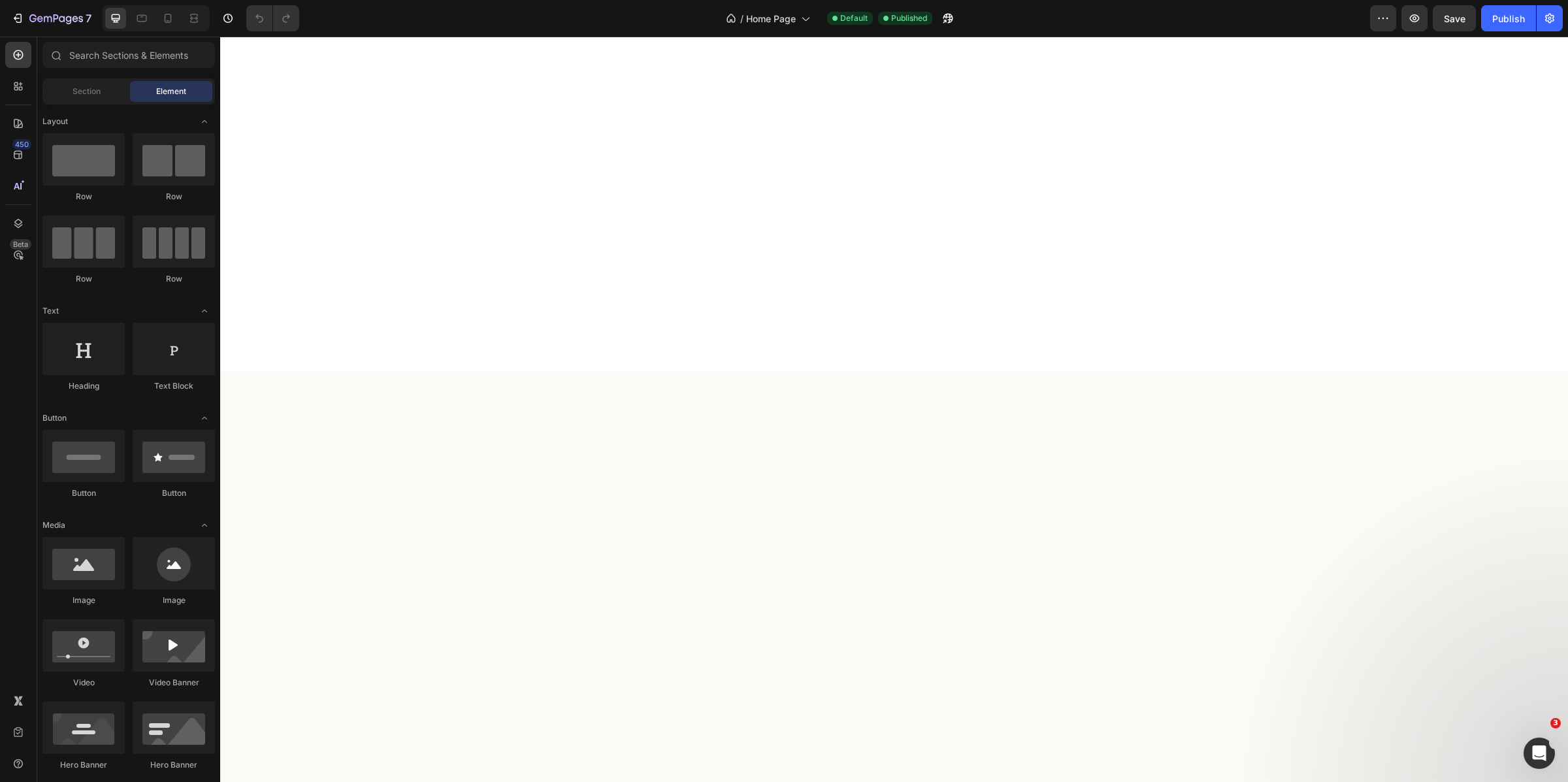
scroll to position [2748, 0]
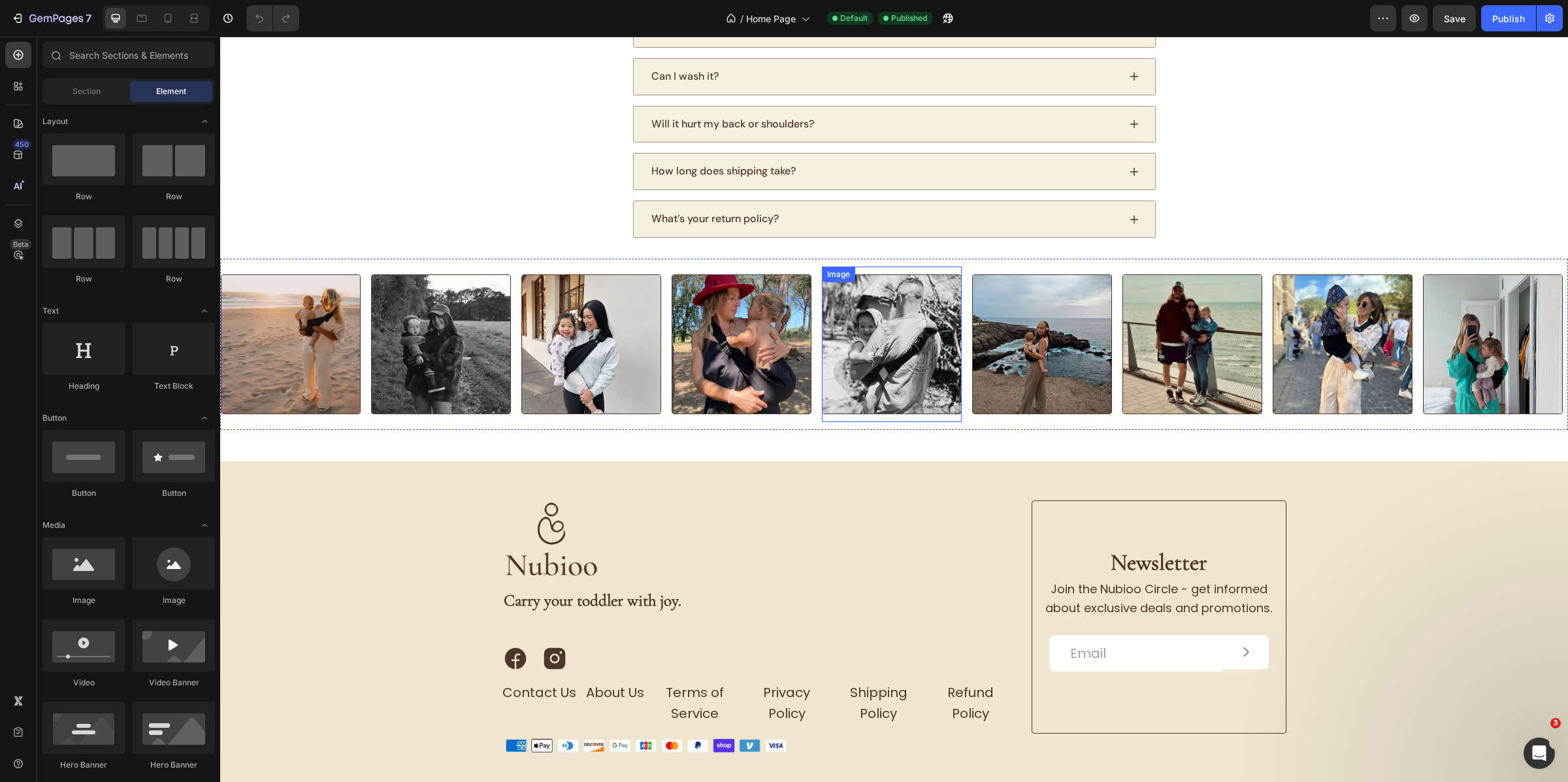
click at [862, 359] on img at bounding box center [892, 344] width 140 height 140
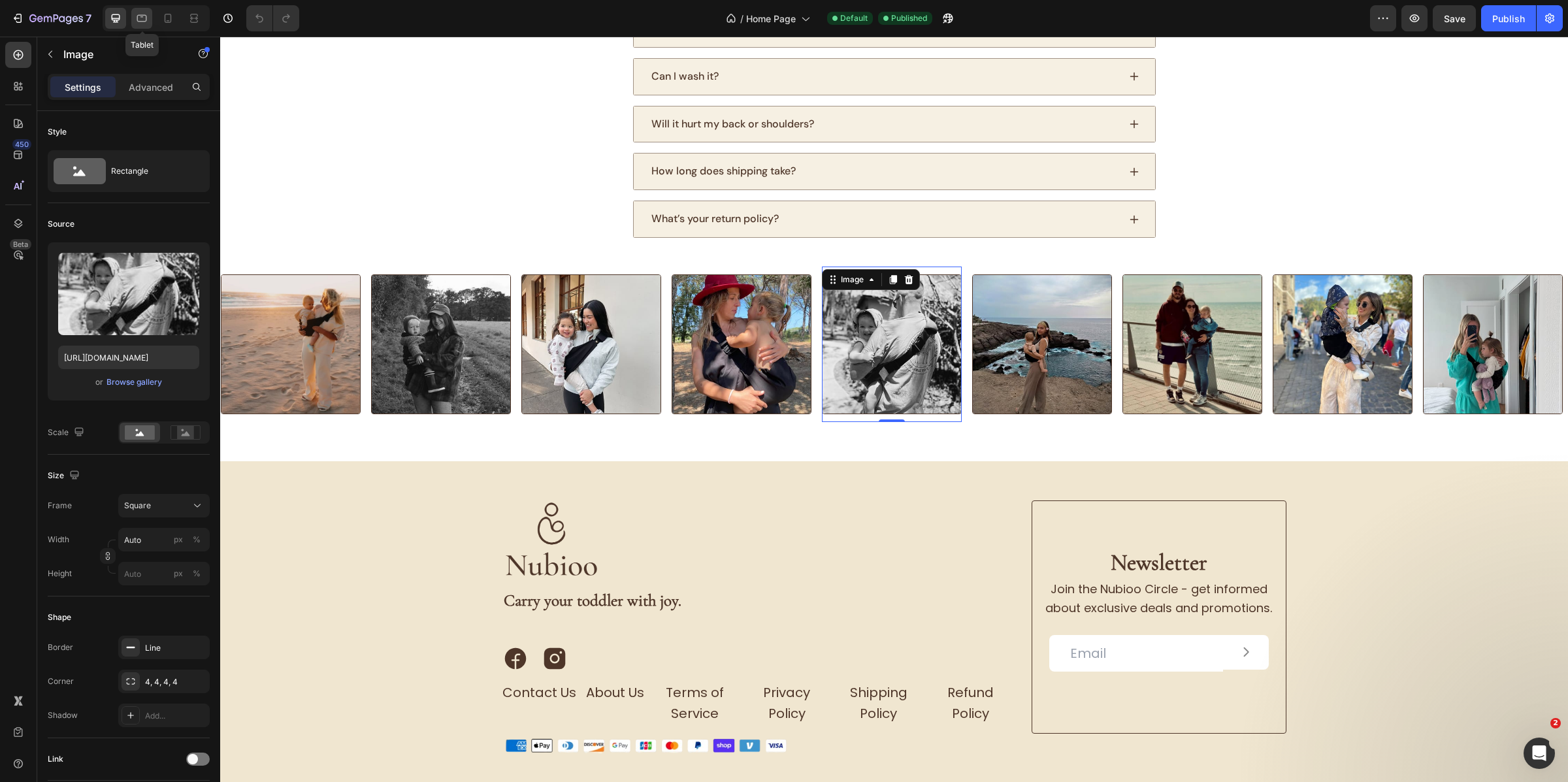
click at [147, 13] on icon at bounding box center [142, 19] width 13 height 13
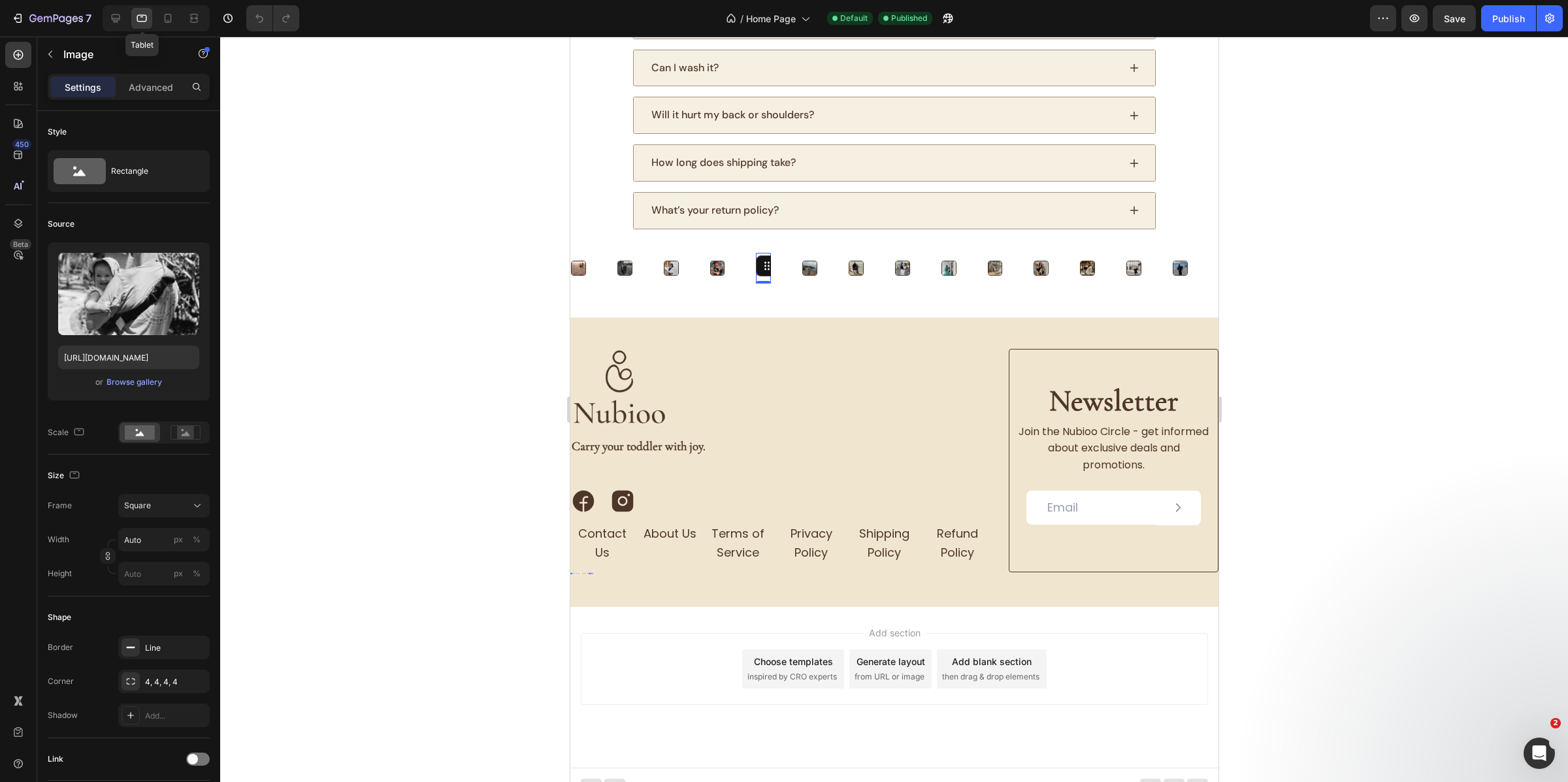
scroll to position [2766, 0]
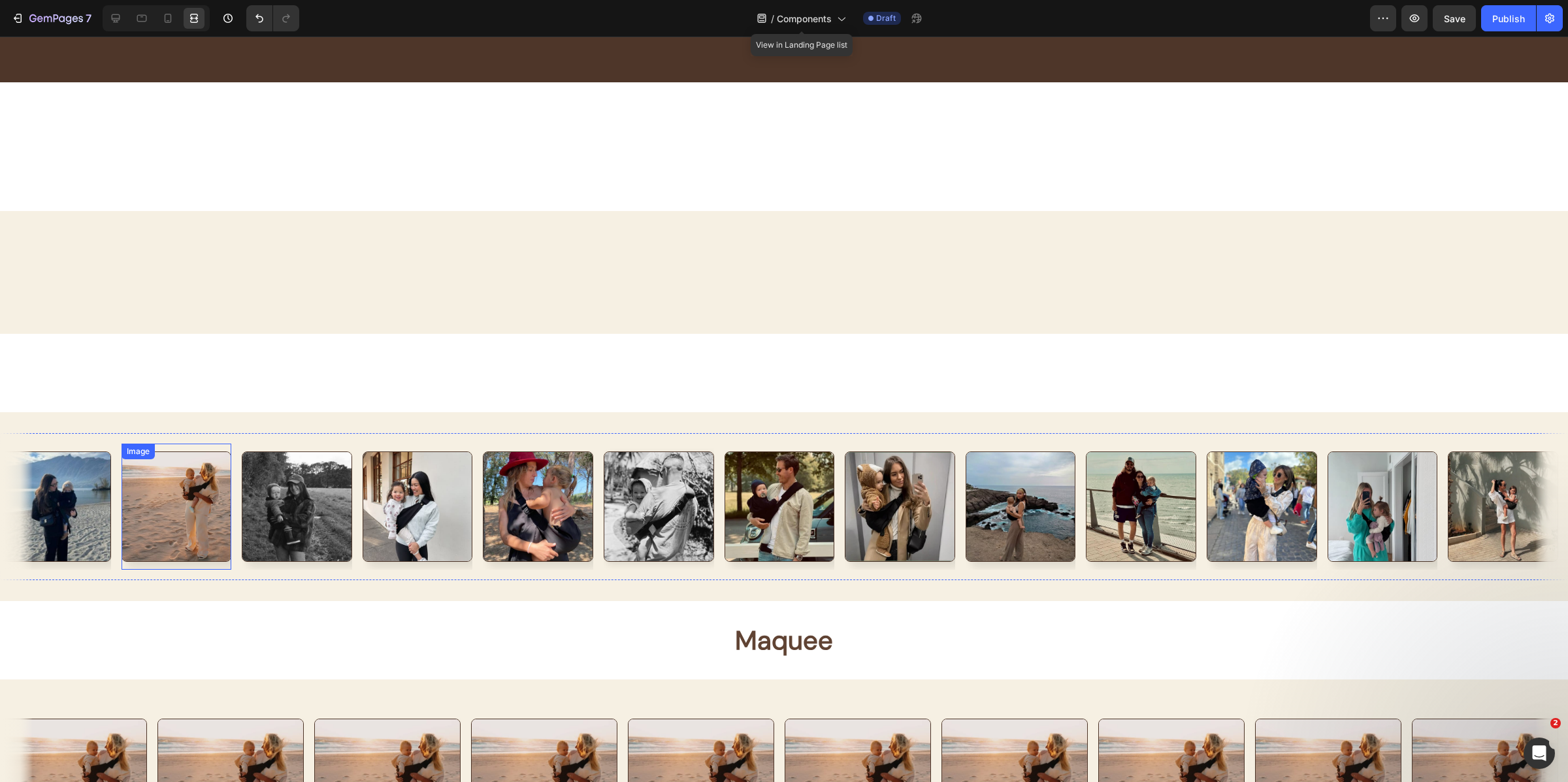
scroll to position [6611, 0]
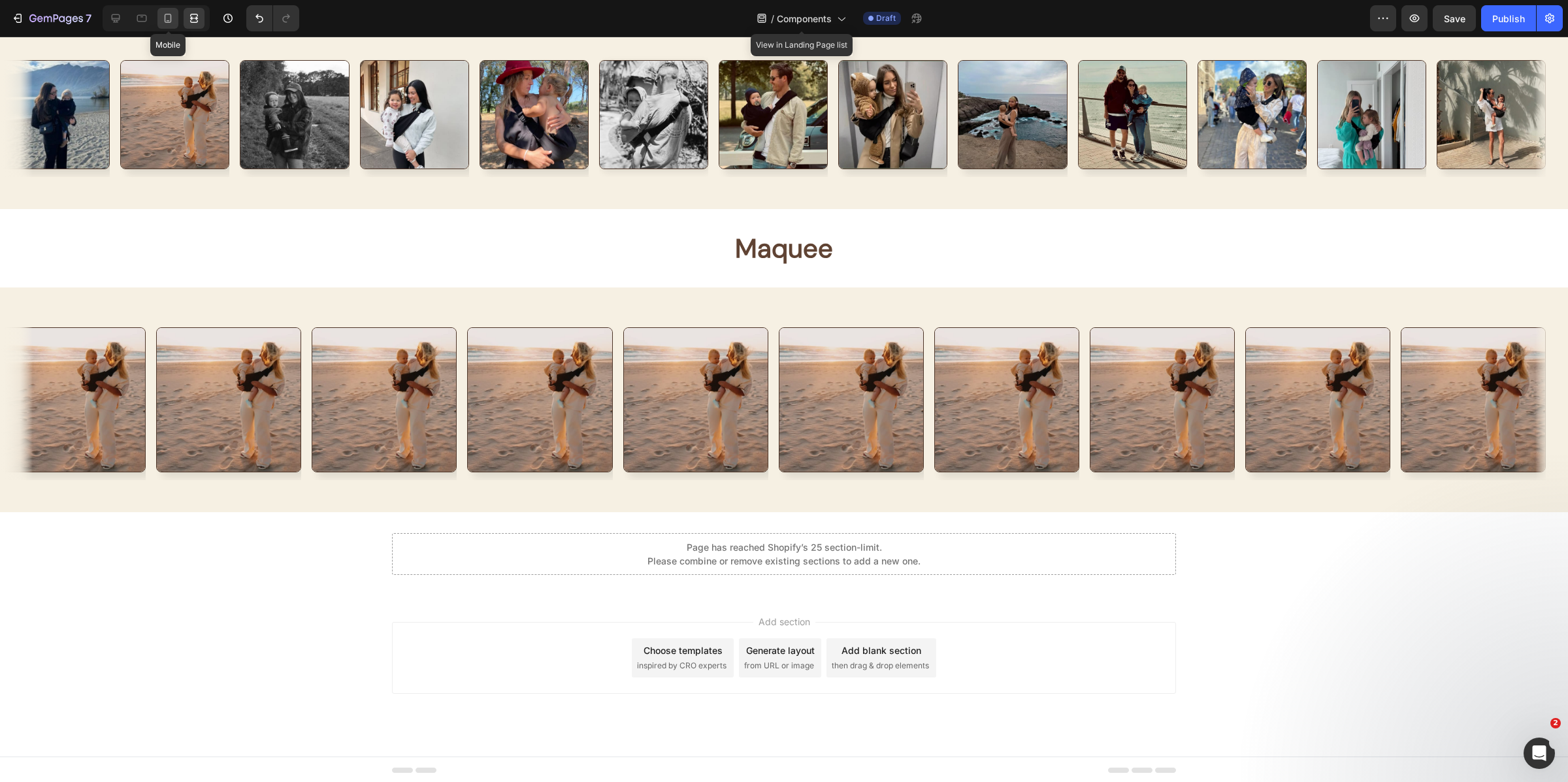
click at [167, 19] on icon at bounding box center [168, 19] width 13 height 13
type input "20"
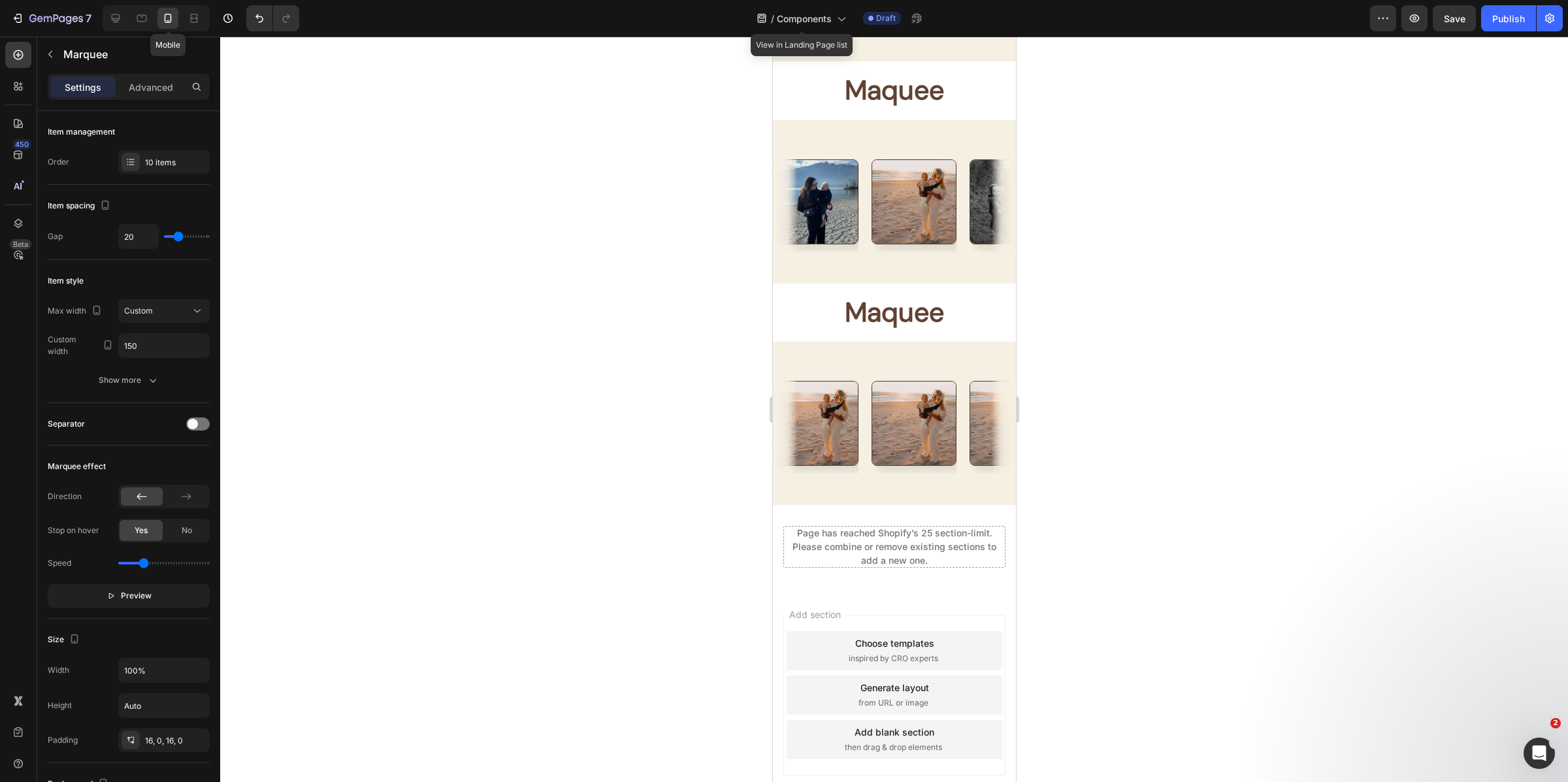
scroll to position [6074, 0]
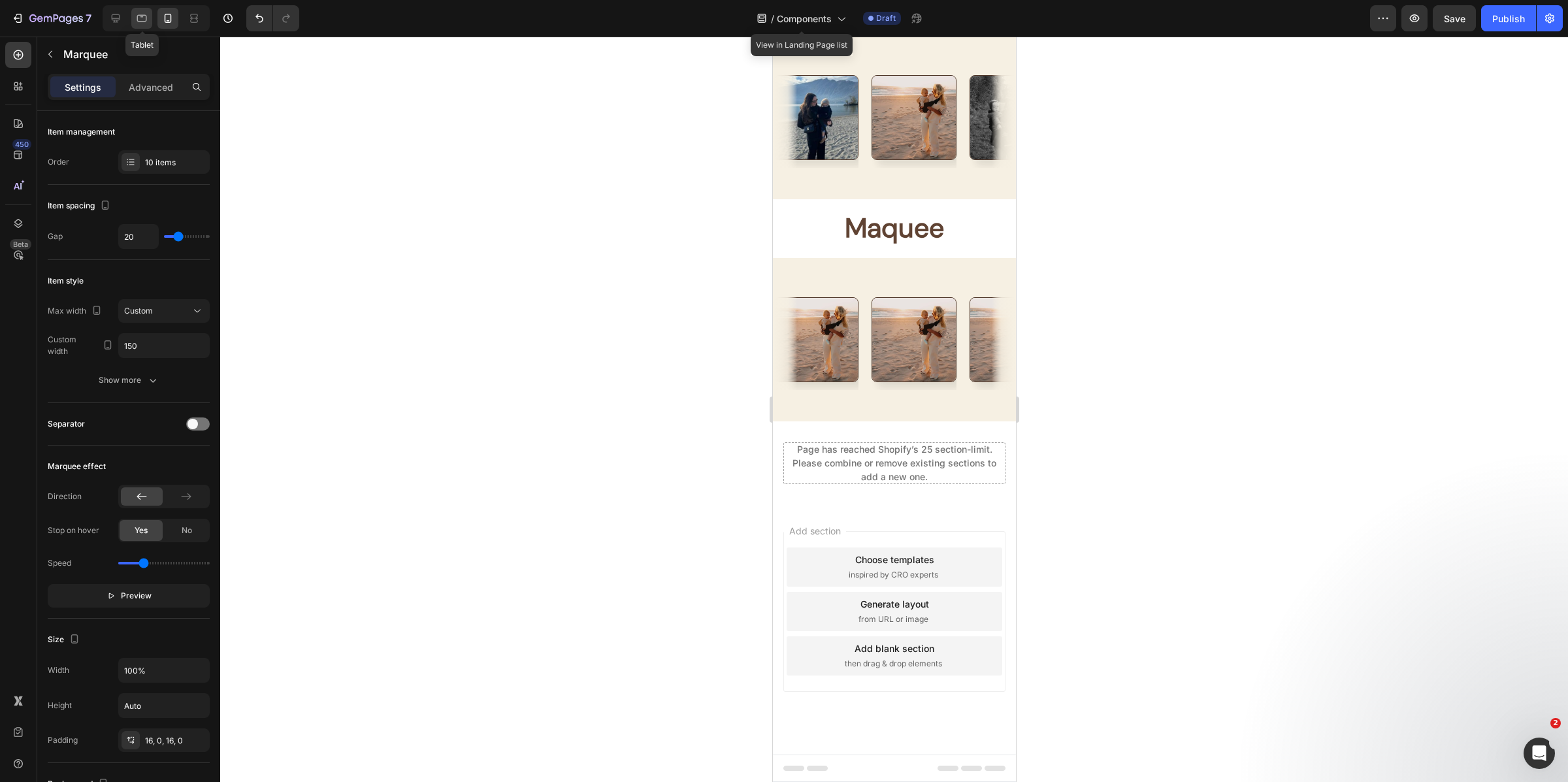
click at [148, 17] on icon at bounding box center [142, 19] width 13 height 13
type input "16"
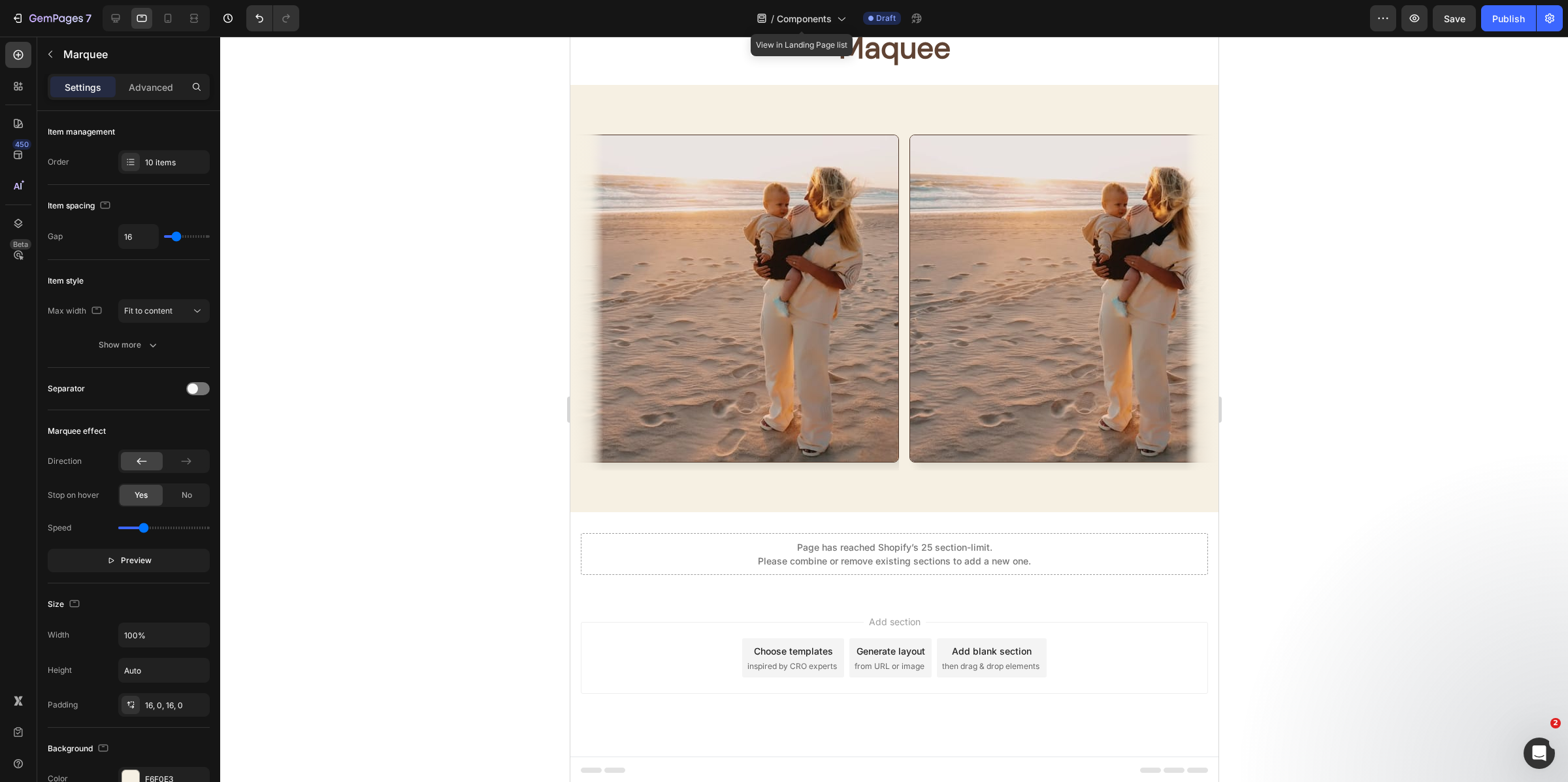
scroll to position [6572, 0]
click at [905, 296] on div "Image" at bounding box center [739, 296] width 338 height 343
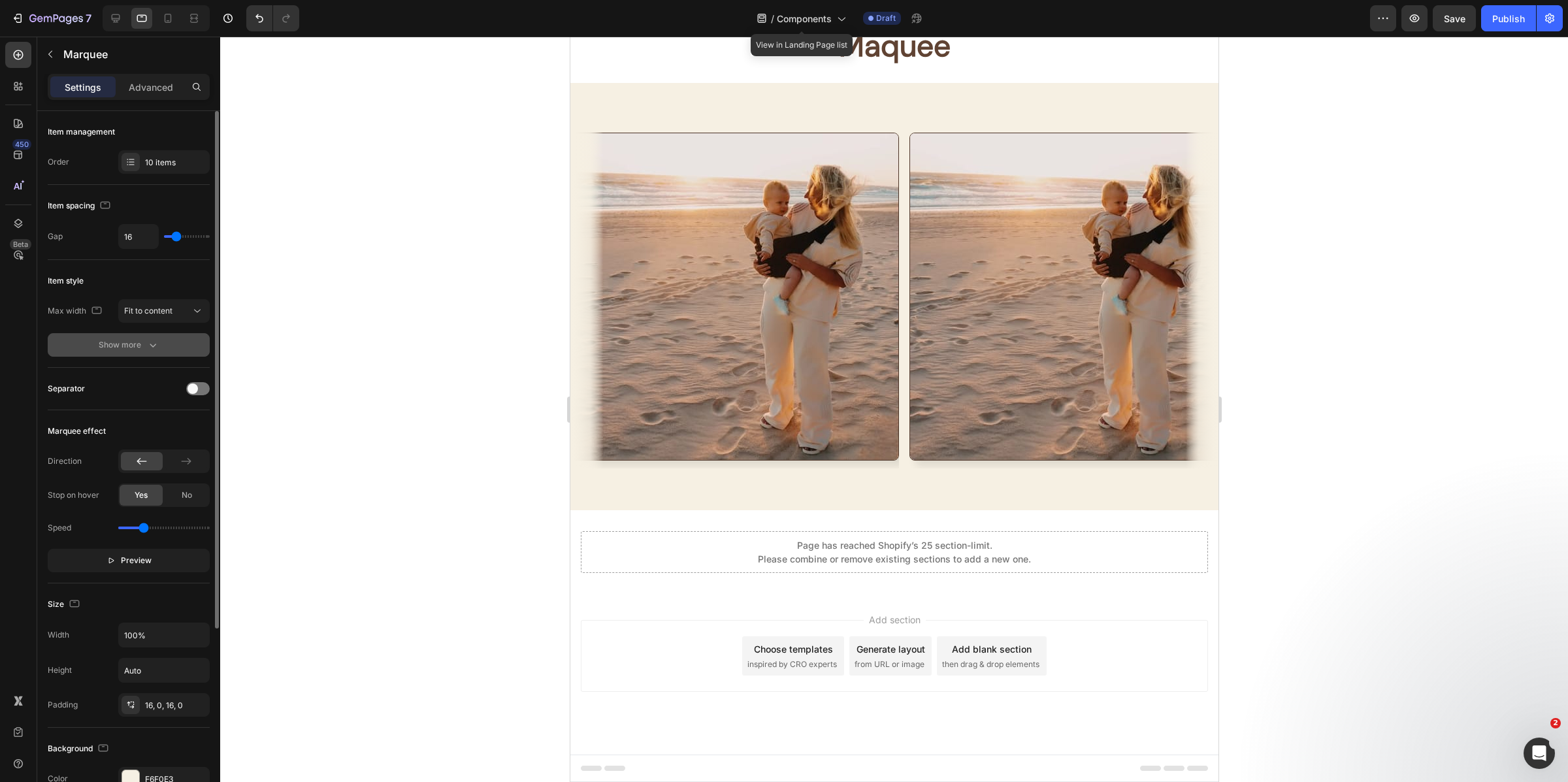
click at [139, 352] on button "Show more" at bounding box center [128, 345] width 162 height 24
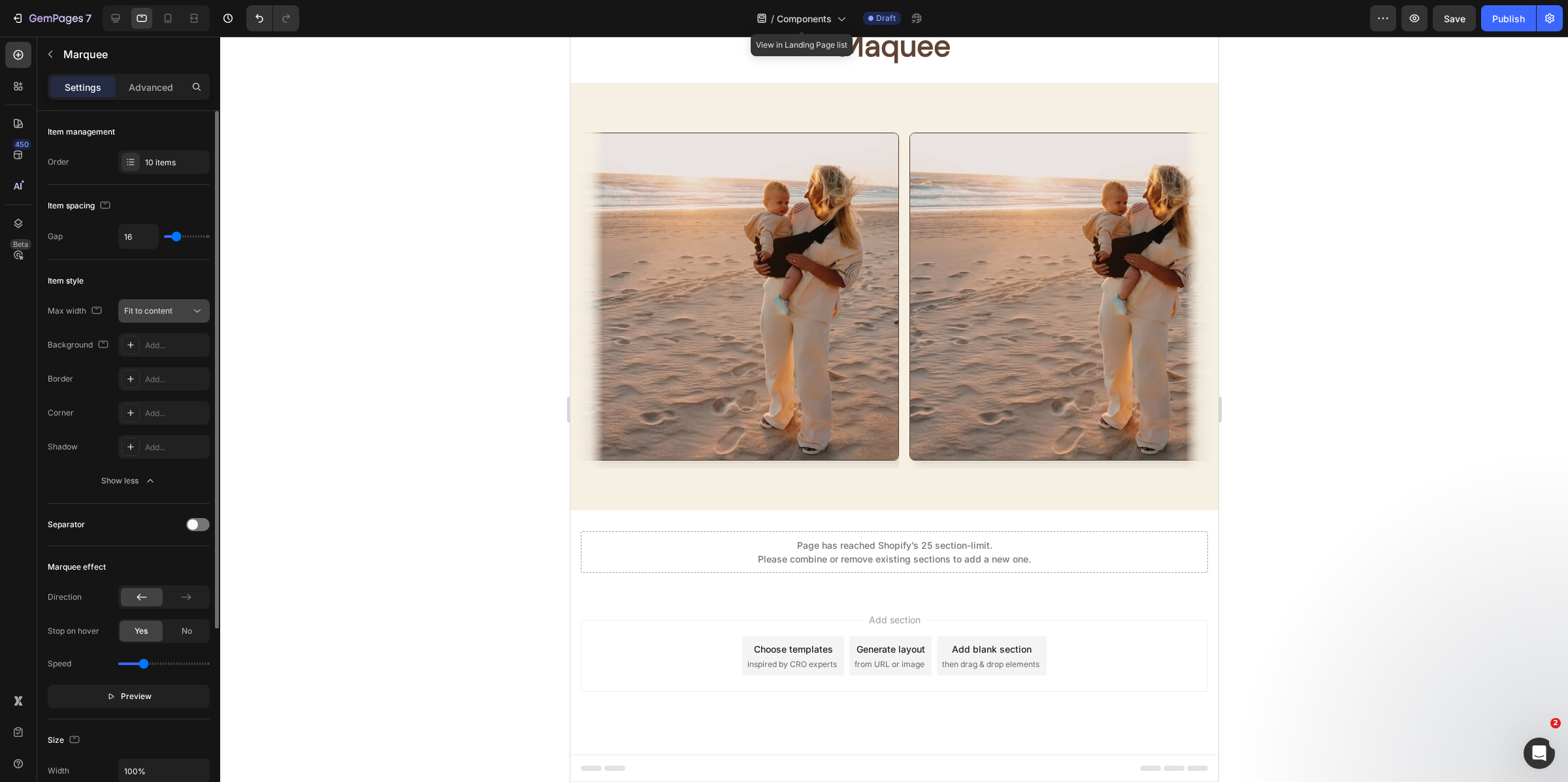
click at [193, 316] on icon at bounding box center [197, 311] width 13 height 13
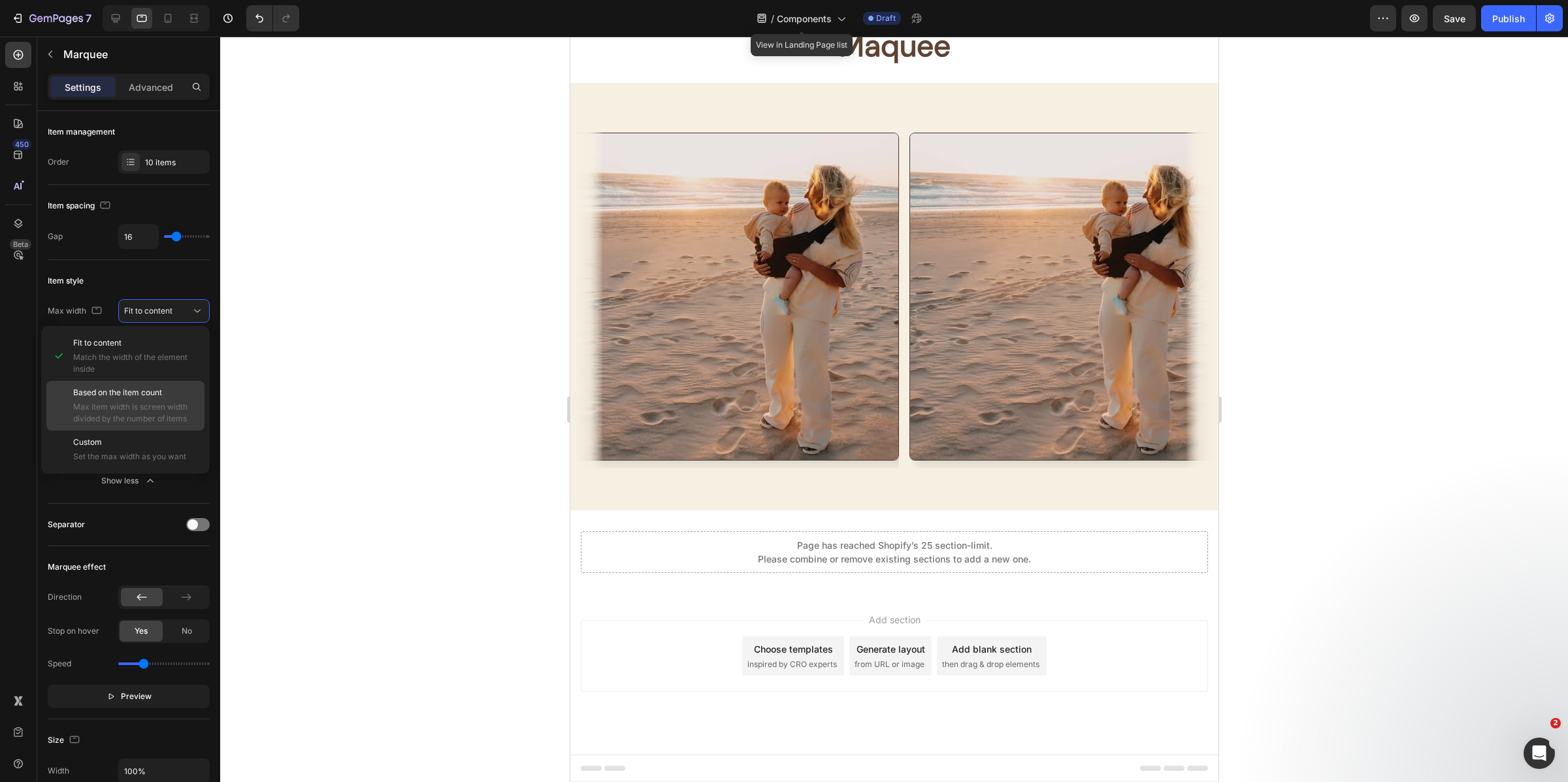
click at [159, 395] on span "Based on the item count" at bounding box center [118, 392] width 89 height 12
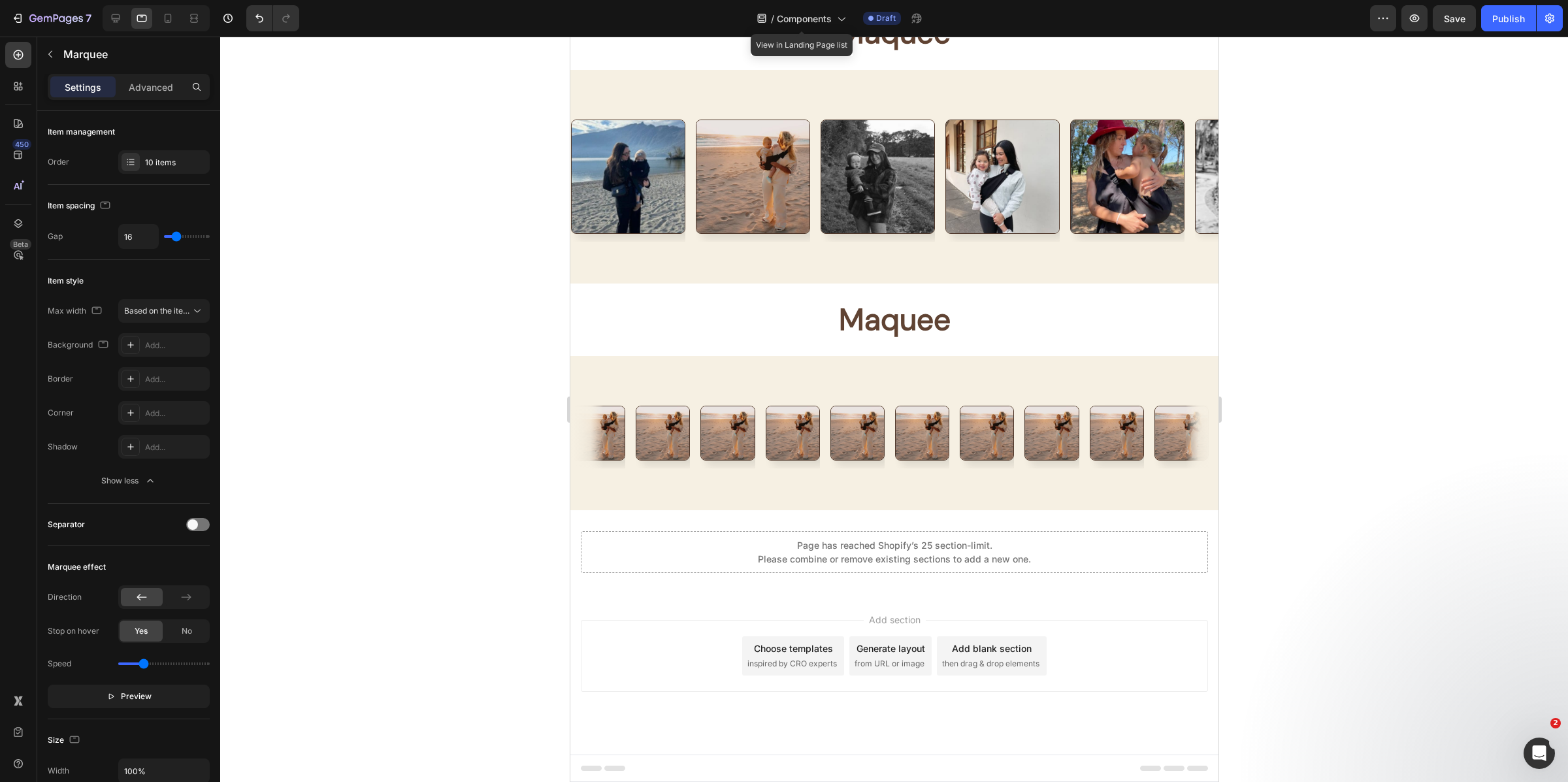
scroll to position [6297, 0]
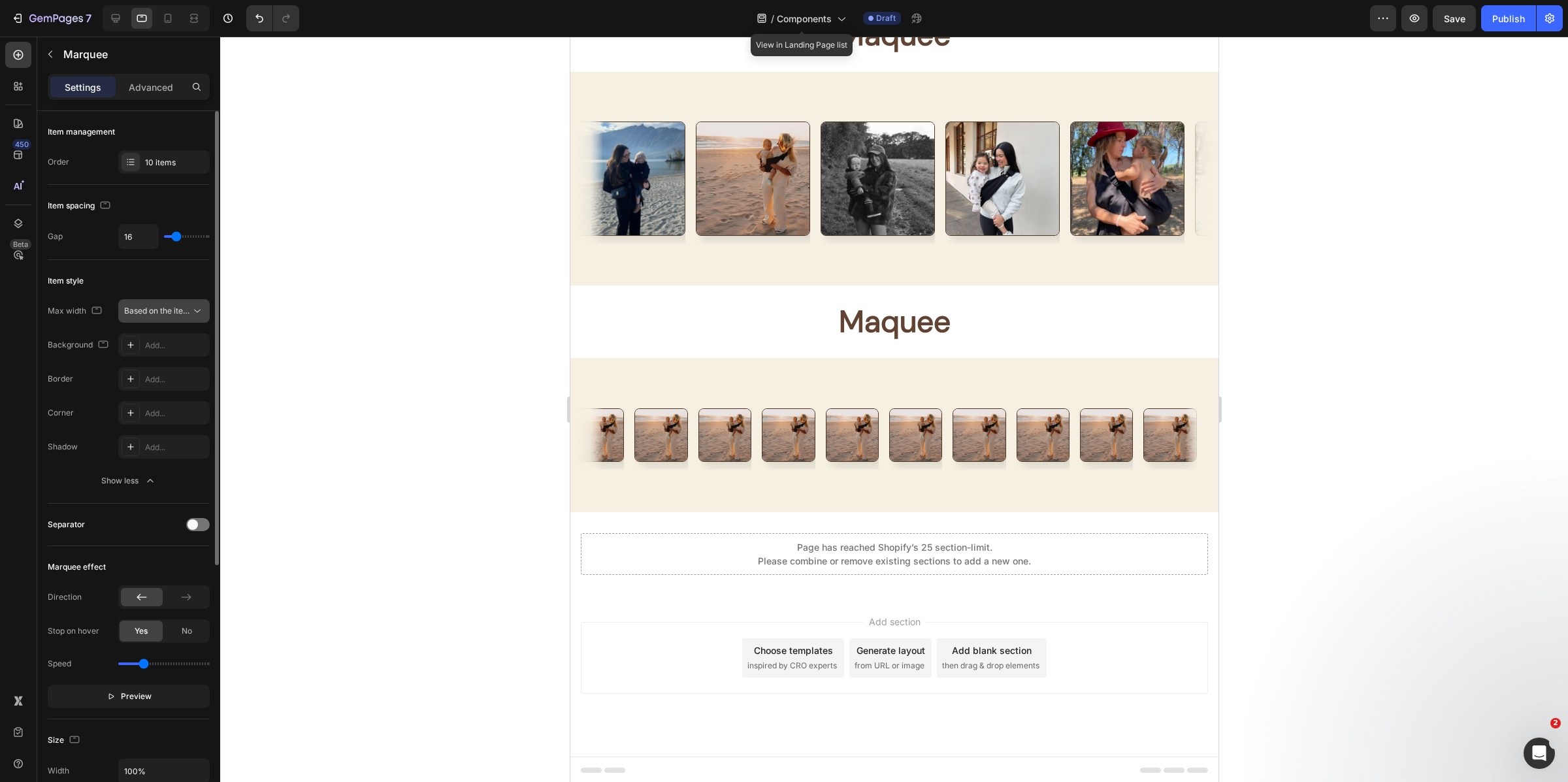
click at [185, 312] on span "Based on the item count" at bounding box center [169, 310] width 89 height 10
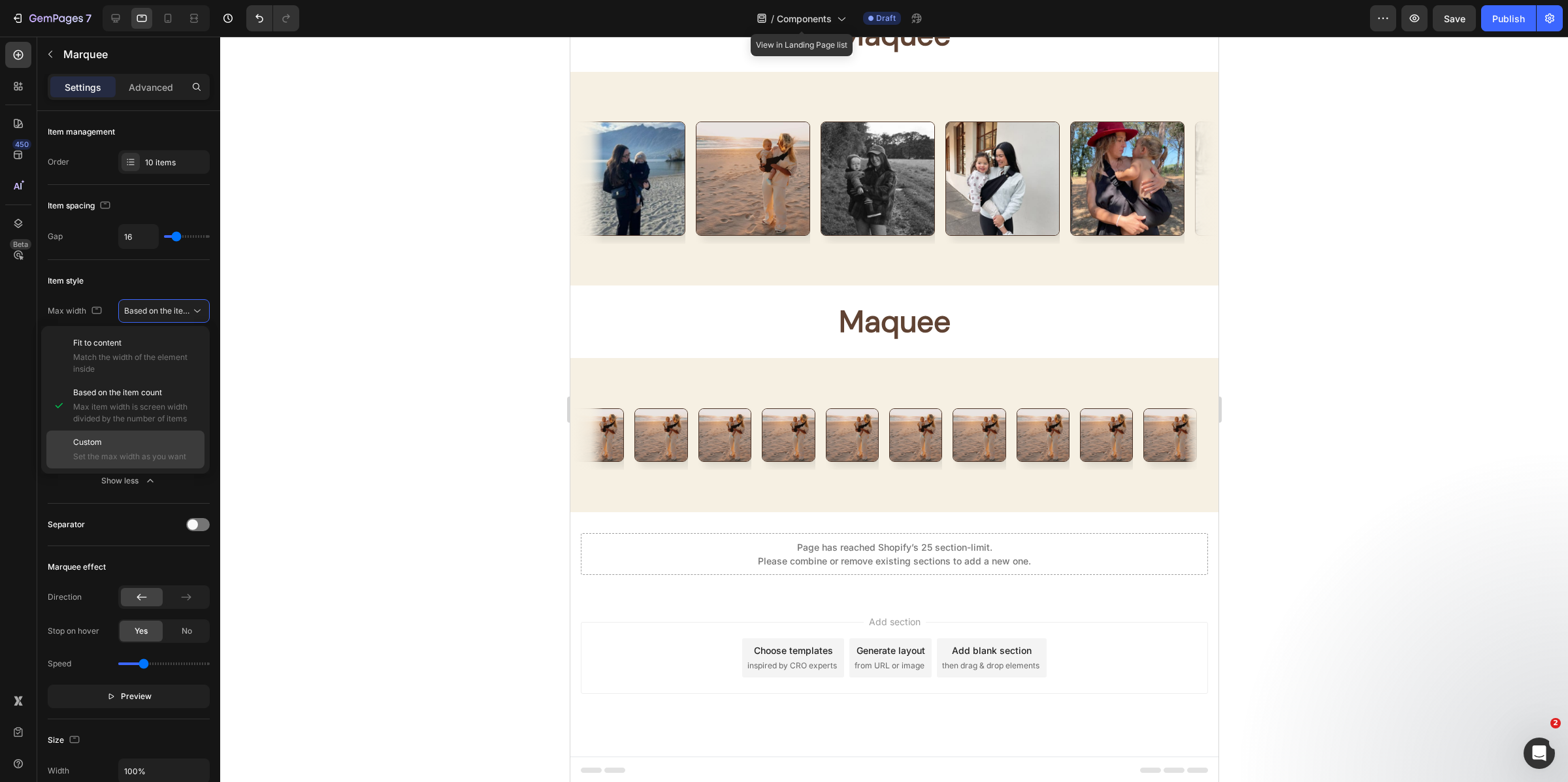
click at [146, 437] on p "Custom" at bounding box center [136, 442] width 126 height 12
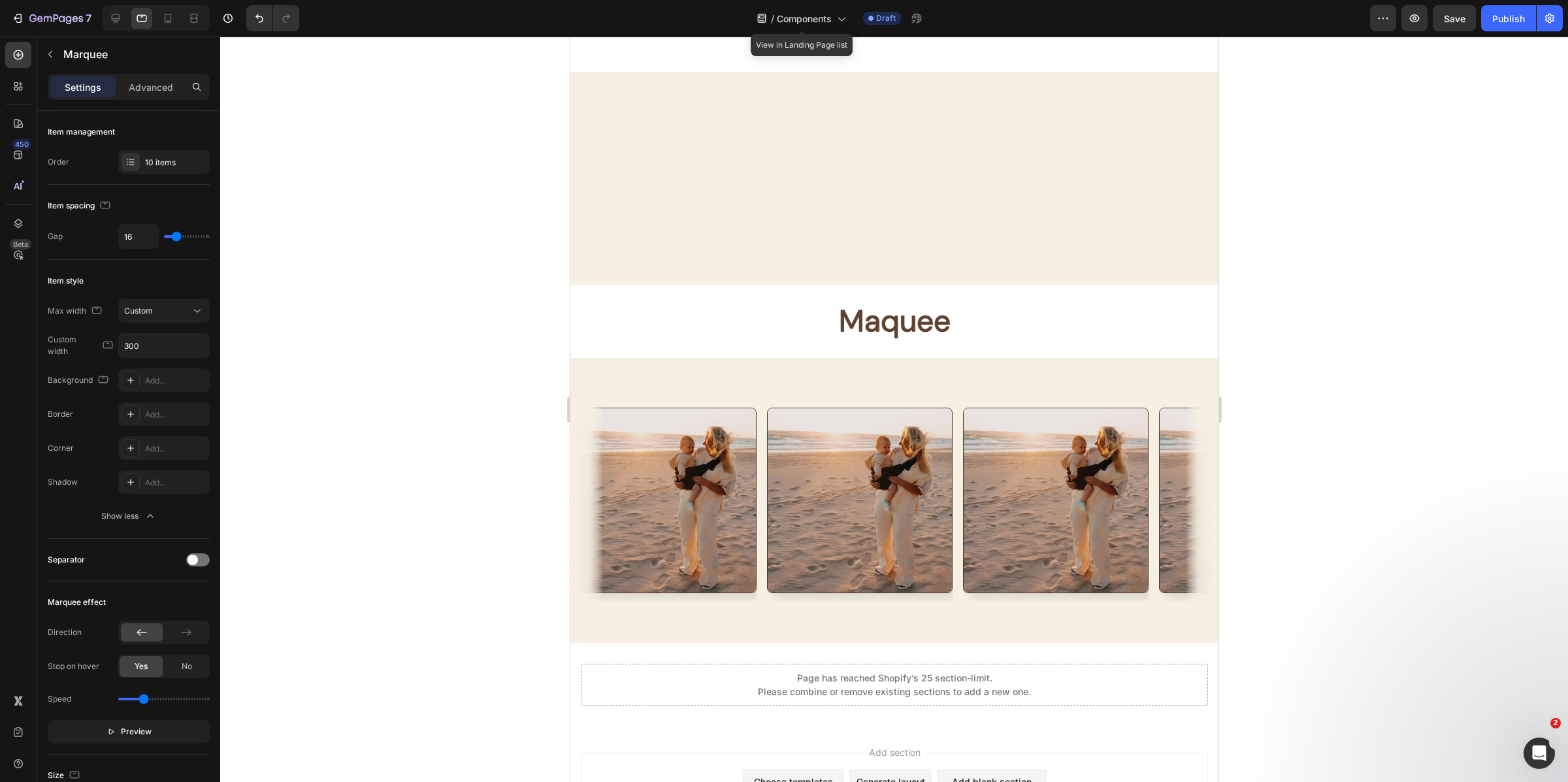
scroll to position [6429, 0]
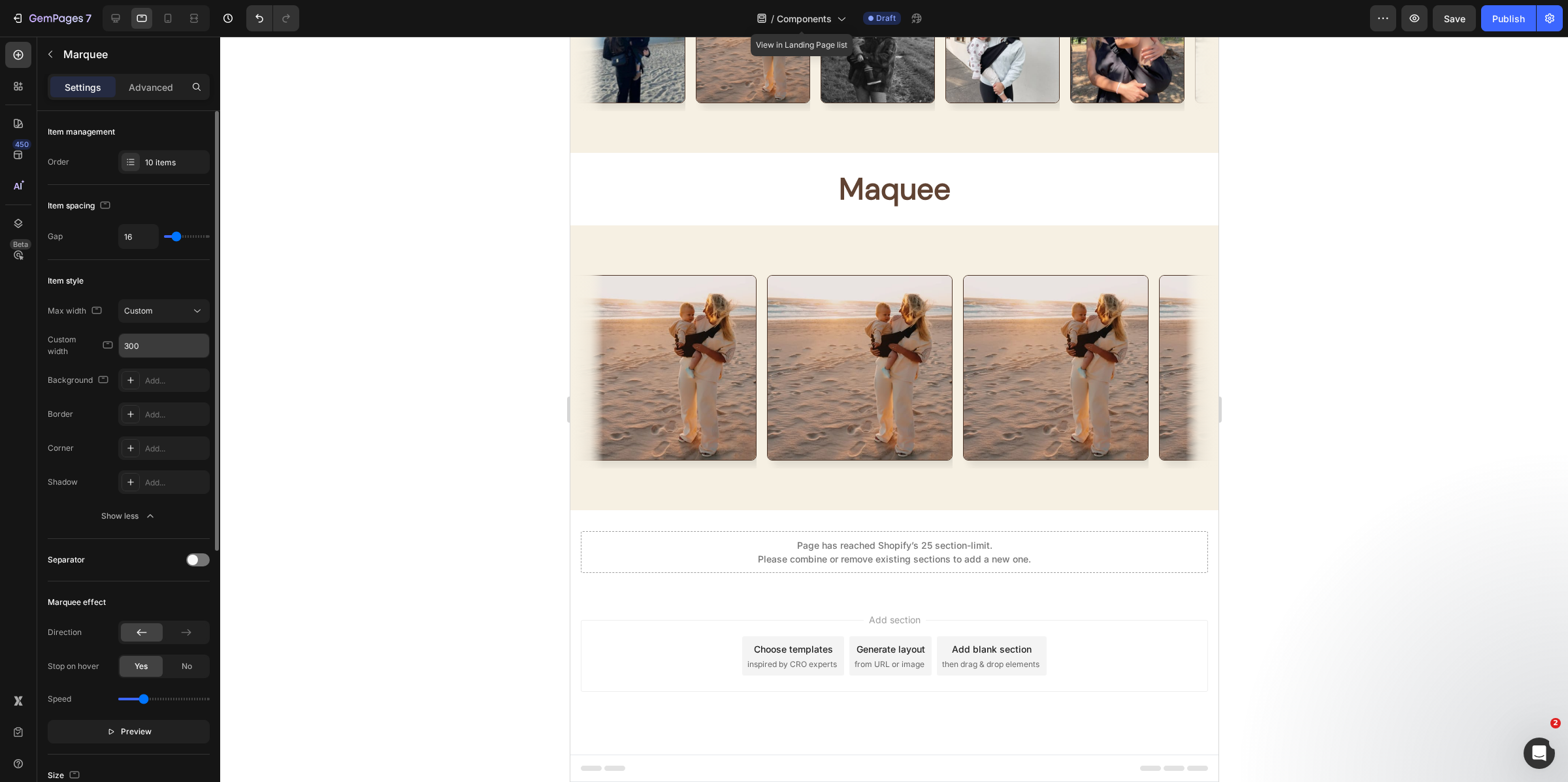
click at [152, 350] on input "300" at bounding box center [164, 345] width 90 height 24
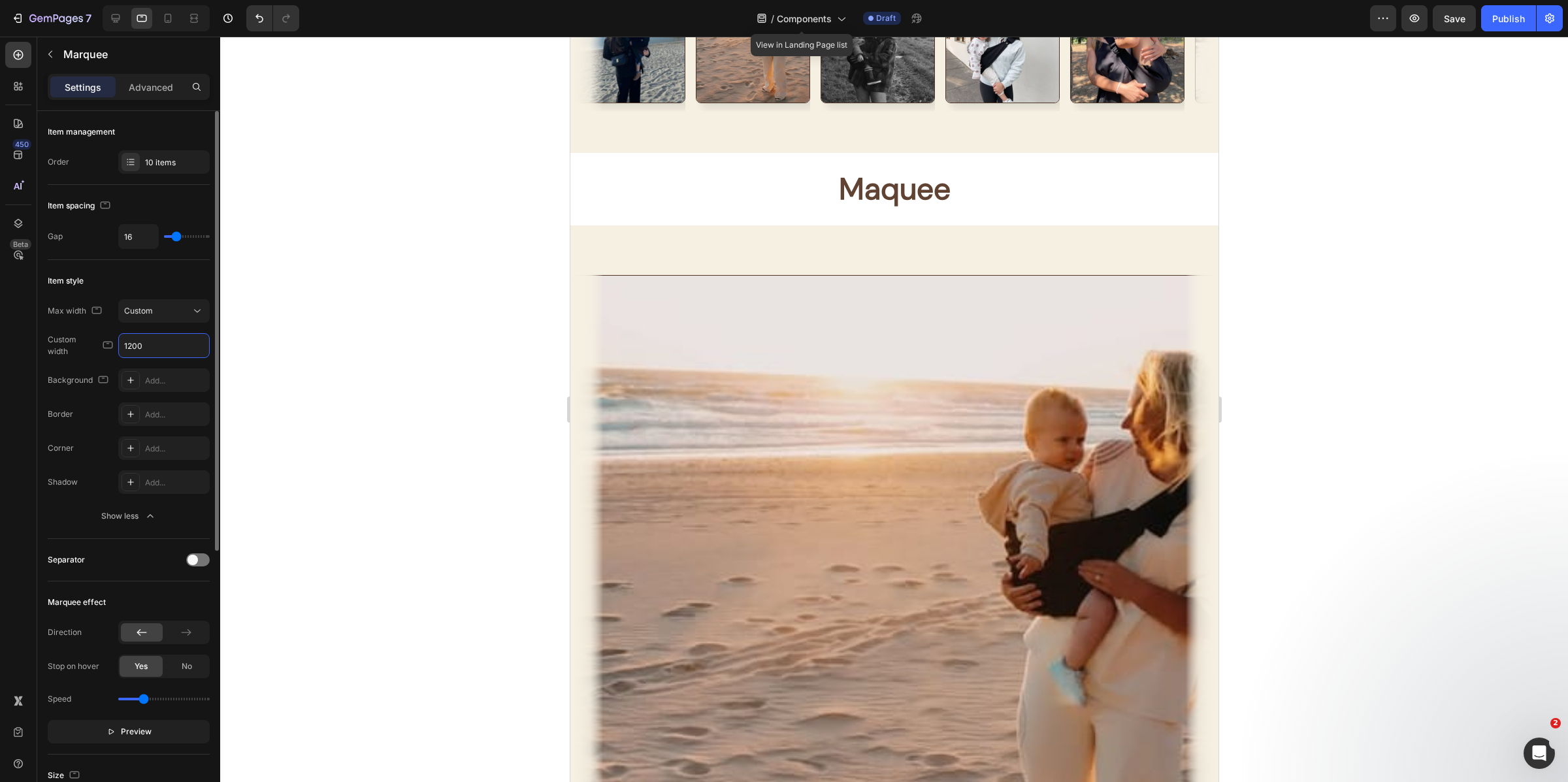
scroll to position [6572, 0]
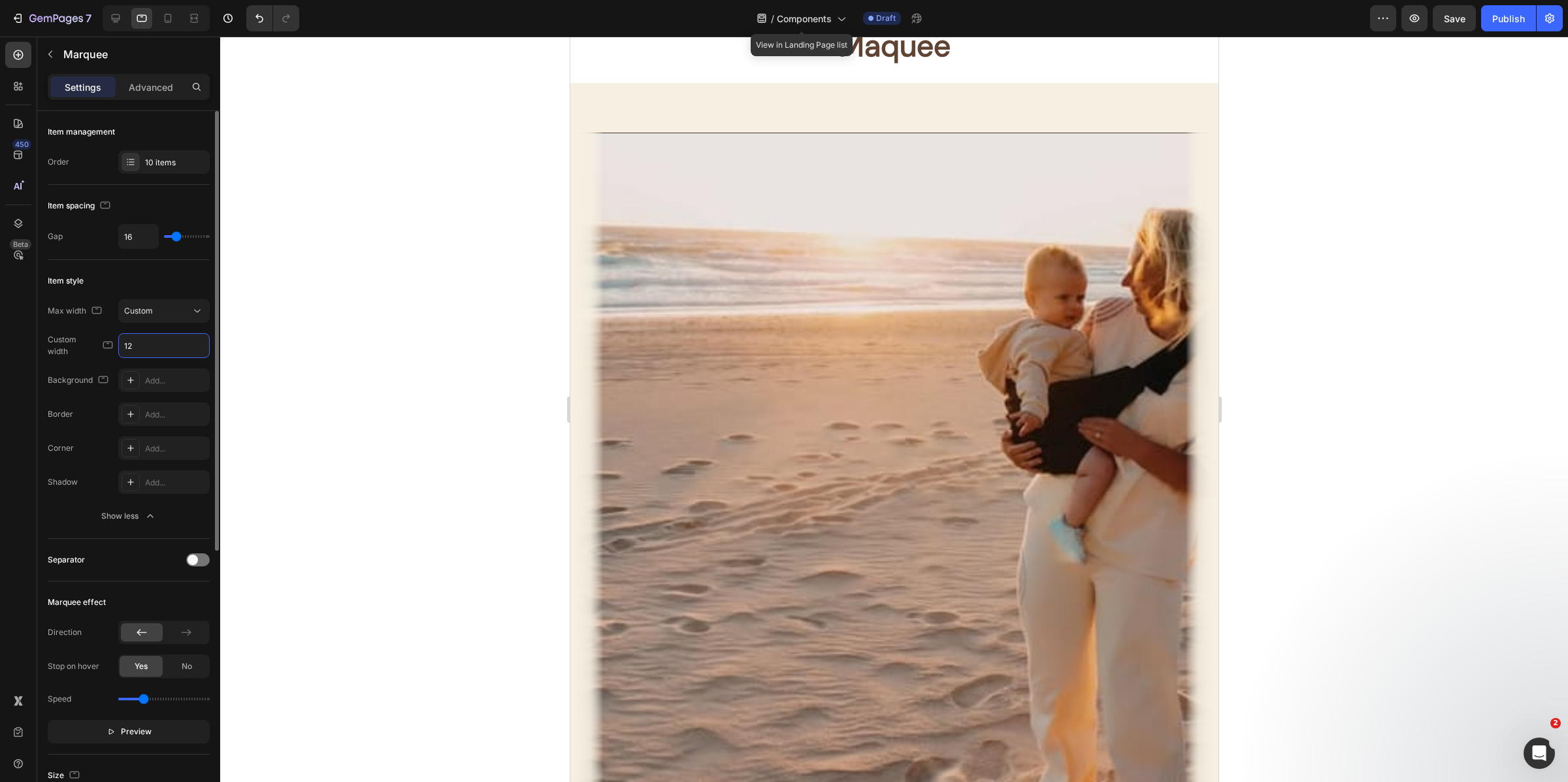
type input "1"
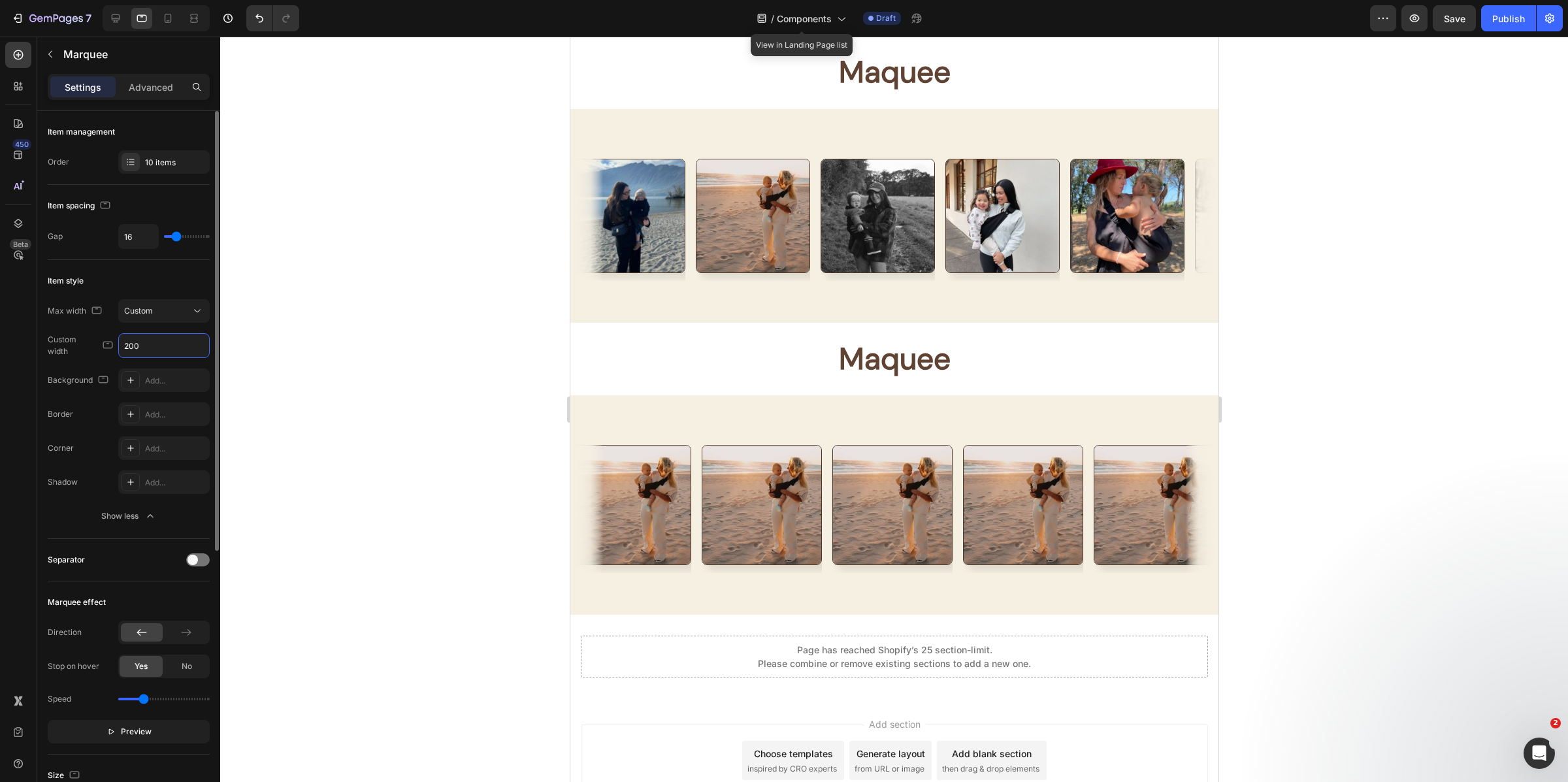
scroll to position [6365, 0]
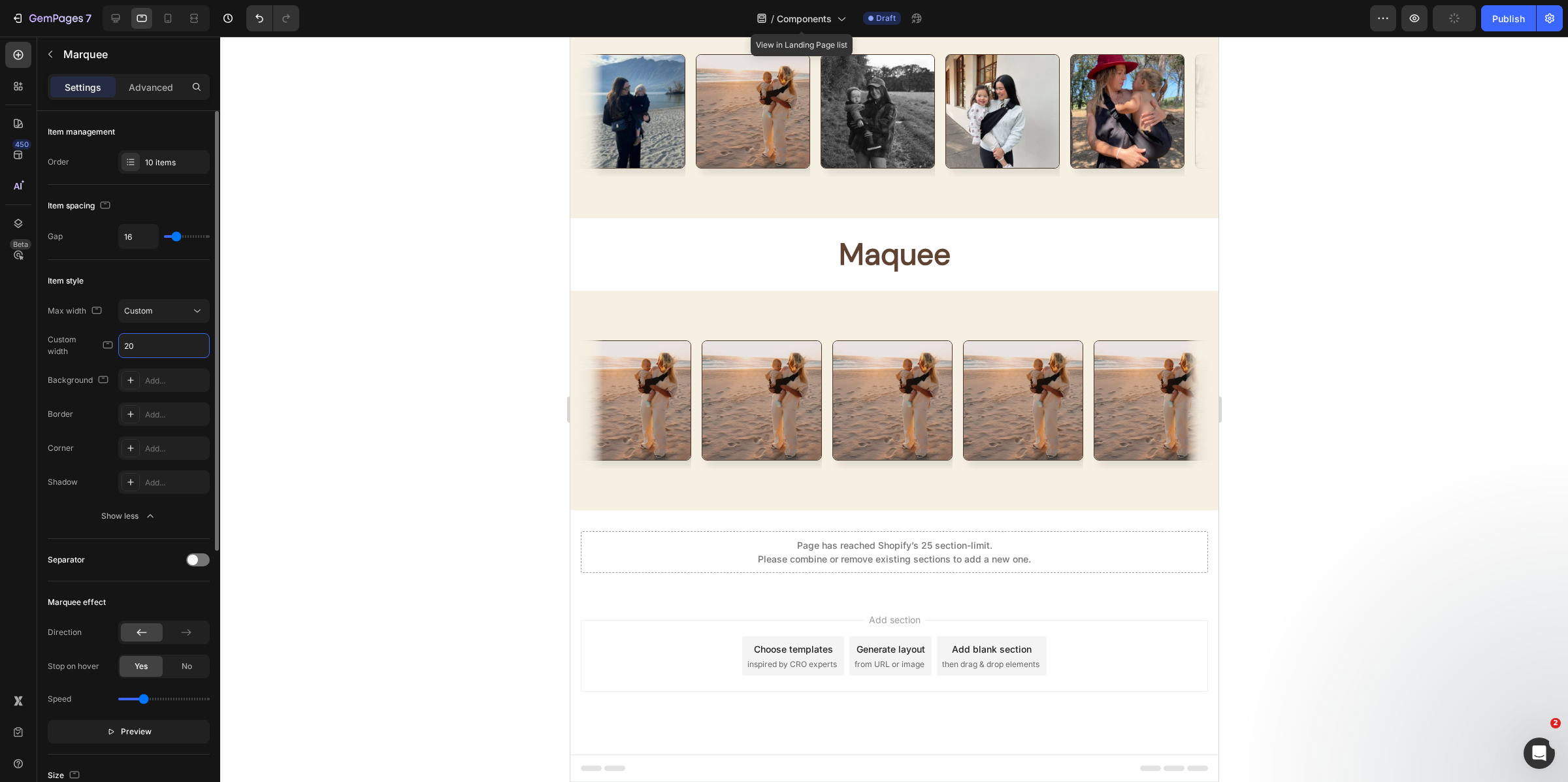
type input "2"
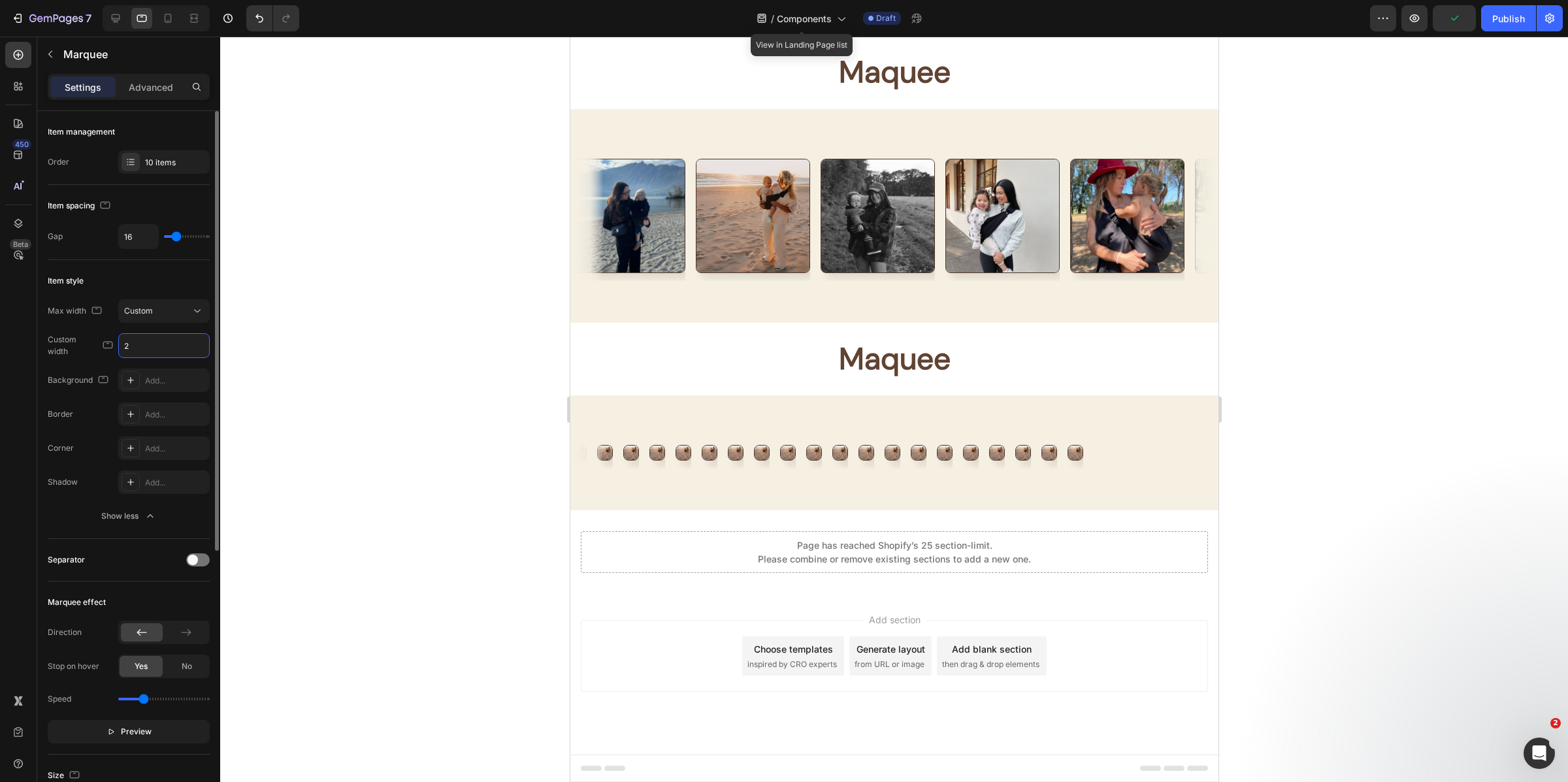
scroll to position [6260, 0]
type input "175"
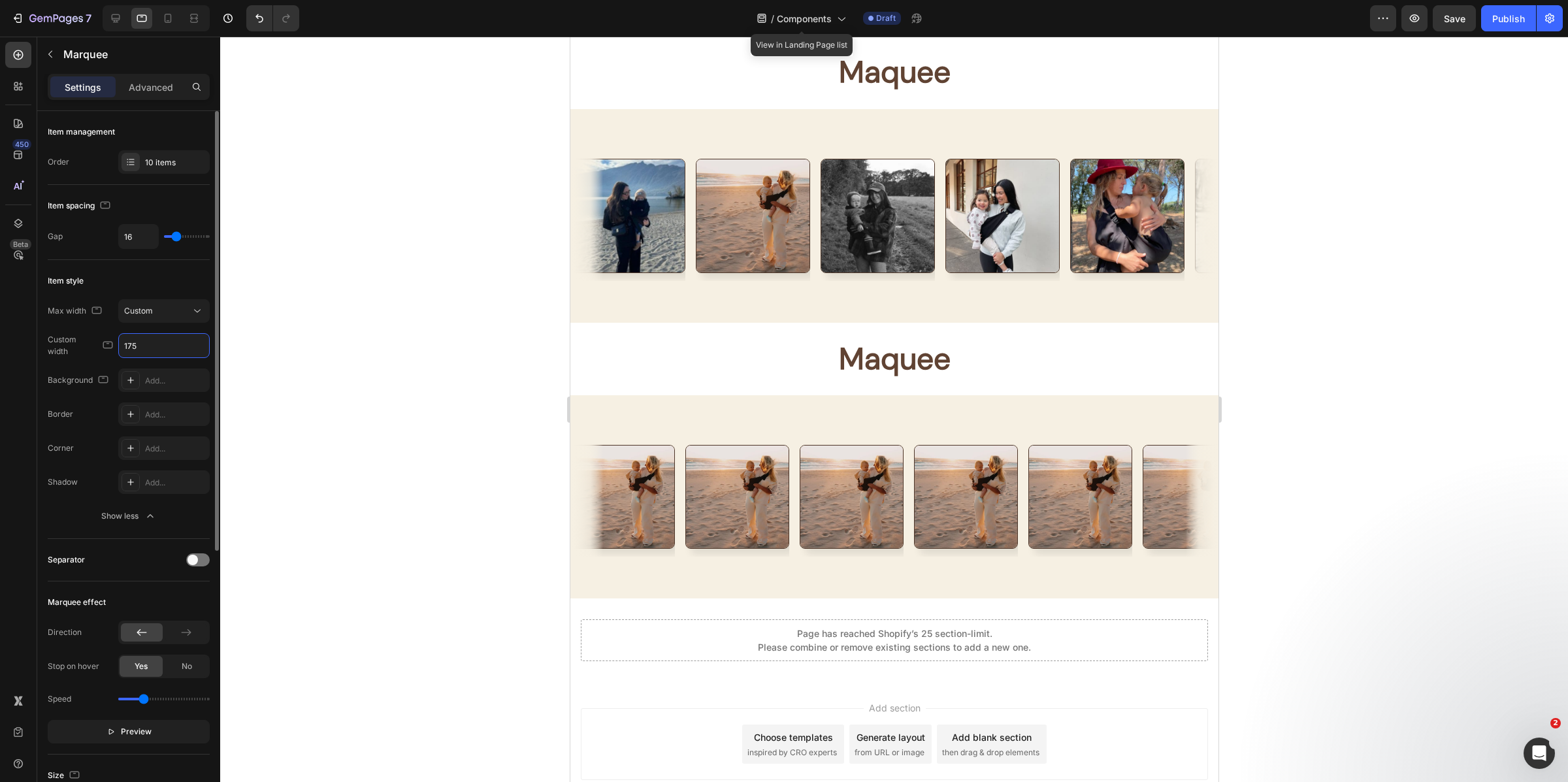
scroll to position [6348, 0]
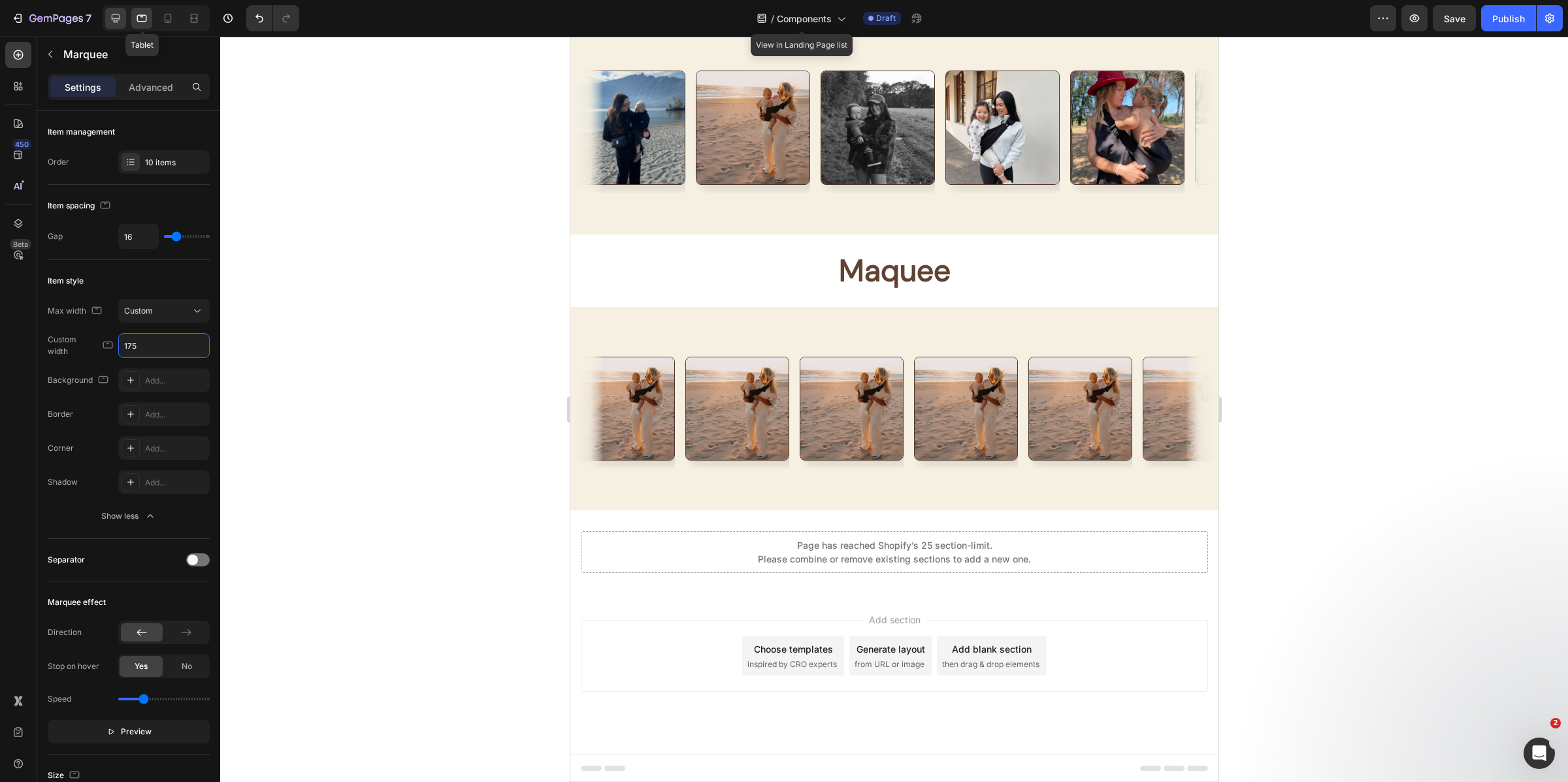
click at [120, 21] on icon at bounding box center [116, 19] width 13 height 13
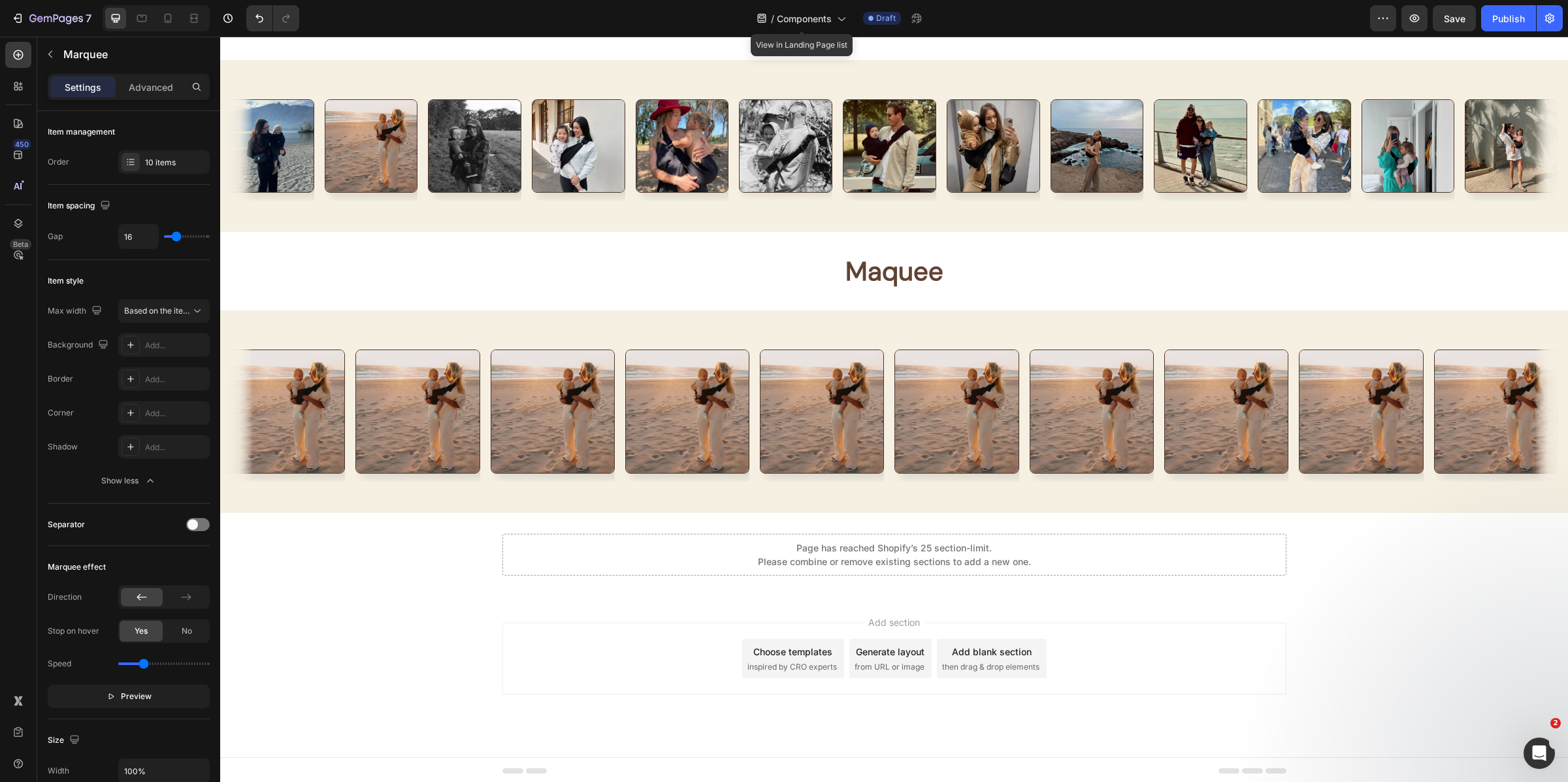
scroll to position [6572, 0]
